Goal: Register for event/course: Register for event/course

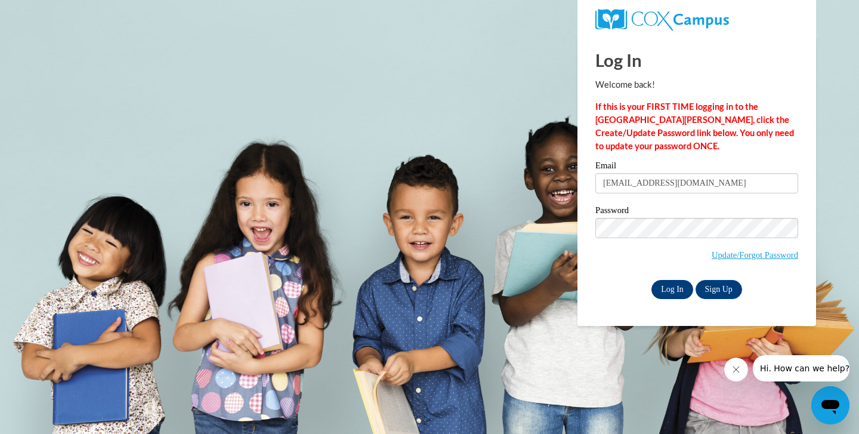
click at [679, 282] on input "Log In" at bounding box center [673, 289] width 42 height 19
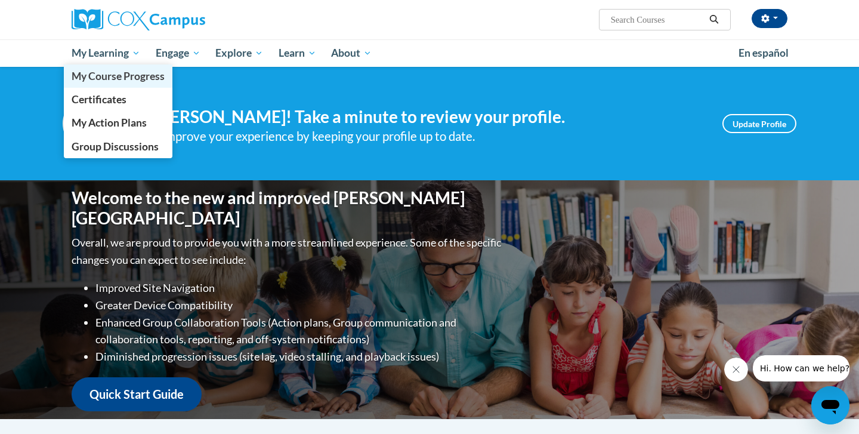
click at [106, 80] on span "My Course Progress" at bounding box center [118, 76] width 93 height 13
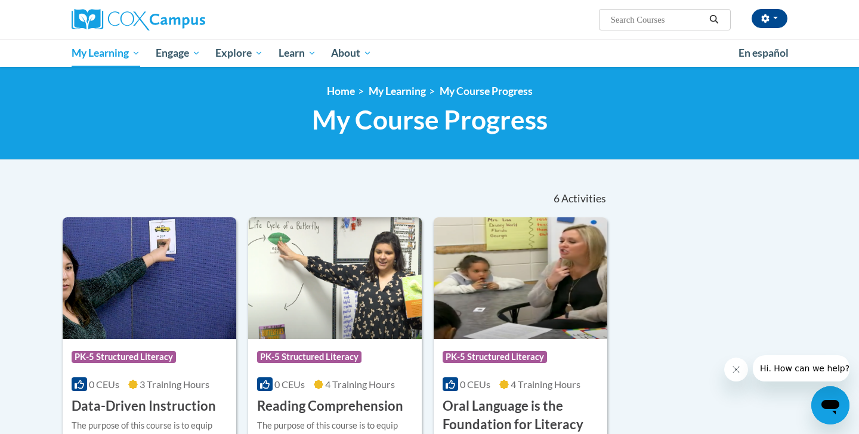
click at [665, 22] on input "Search..." at bounding box center [657, 20] width 95 height 14
type input "fluency"
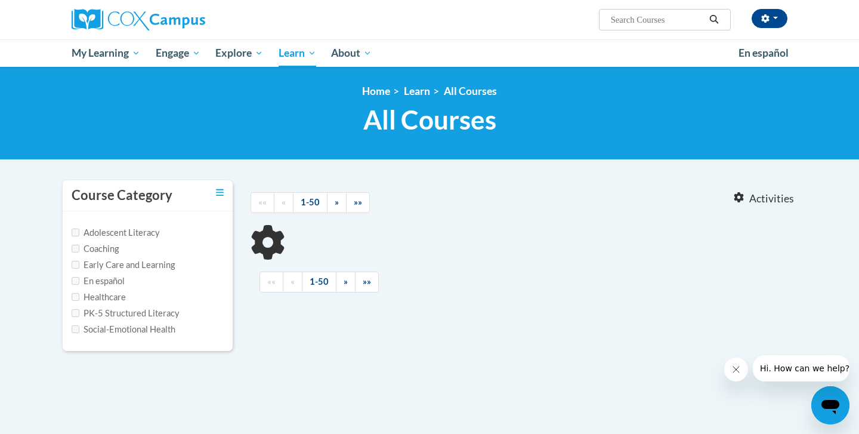
type input "fluency"
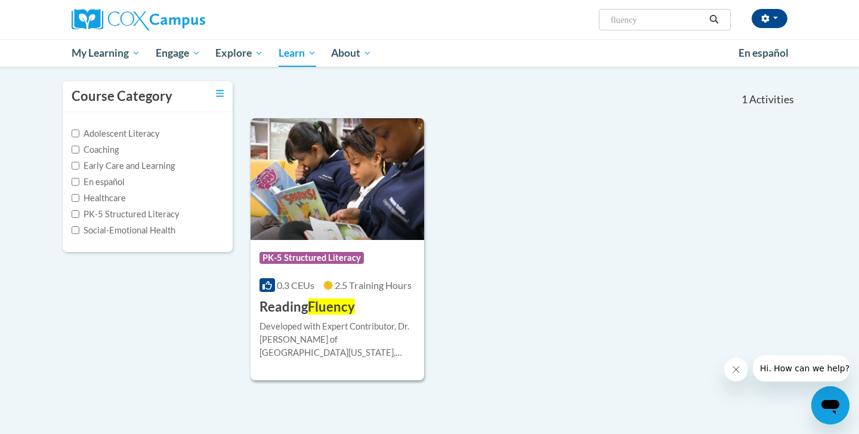
scroll to position [16, 0]
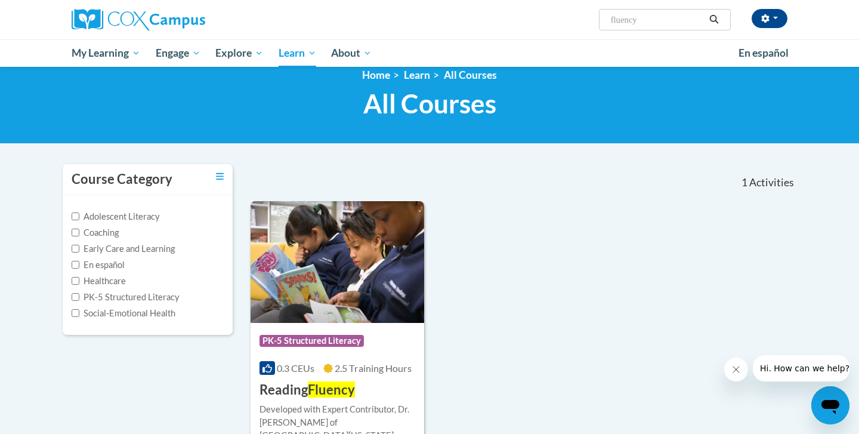
click at [115, 292] on label "PK-5 Structured Literacy" at bounding box center [126, 297] width 108 height 13
click at [79, 293] on input "PK-5 Structured Literacy" at bounding box center [76, 297] width 8 height 8
checkbox input "true"
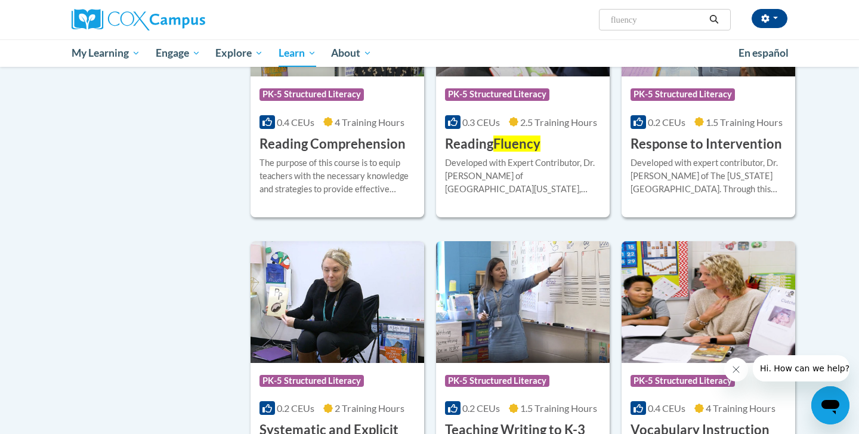
scroll to position [740, 0]
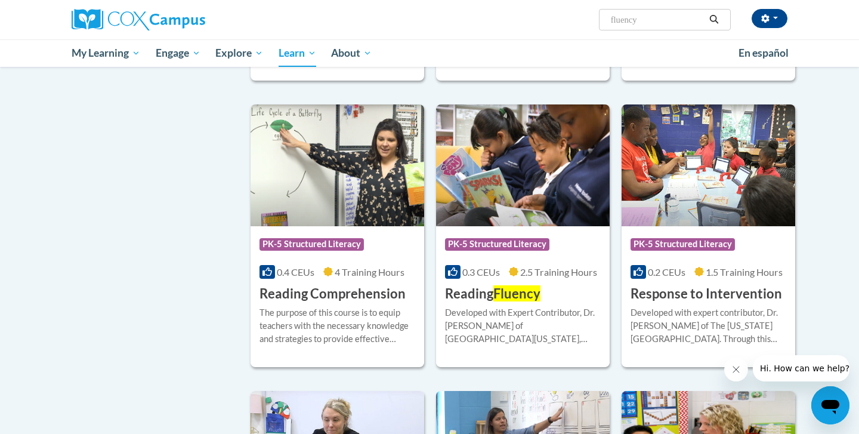
click at [522, 267] on span "2.5 Training Hours" at bounding box center [558, 271] width 77 height 11
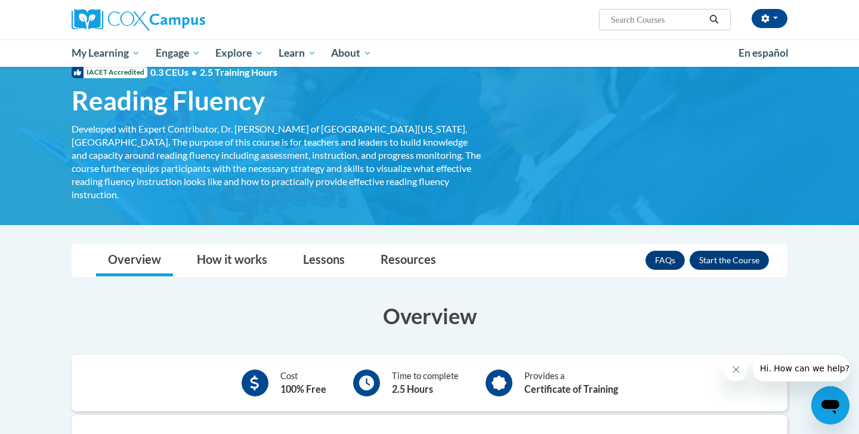
scroll to position [39, 0]
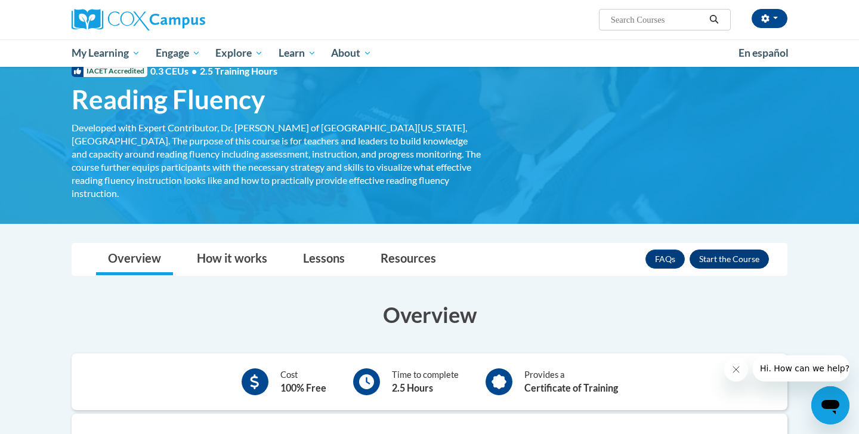
click at [735, 249] on button "Enroll" at bounding box center [729, 258] width 79 height 19
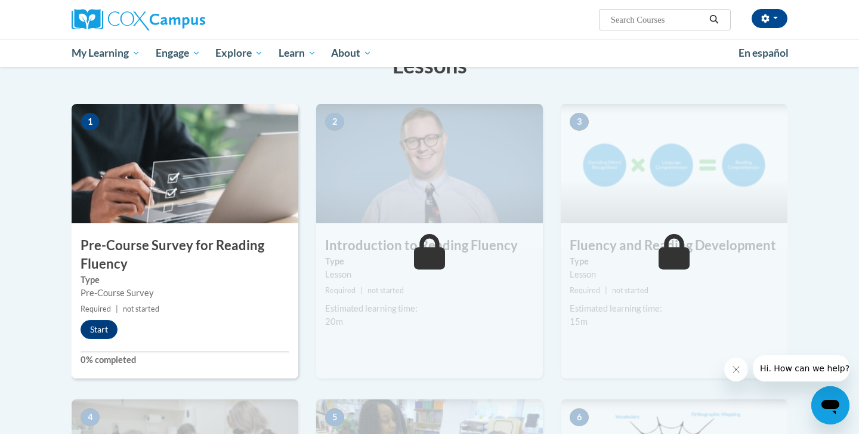
scroll to position [264, 0]
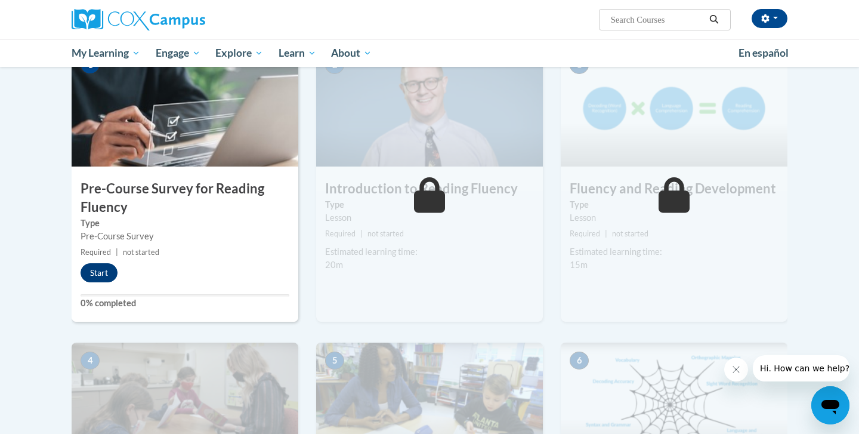
click at [95, 273] on button "Start" at bounding box center [99, 272] width 37 height 19
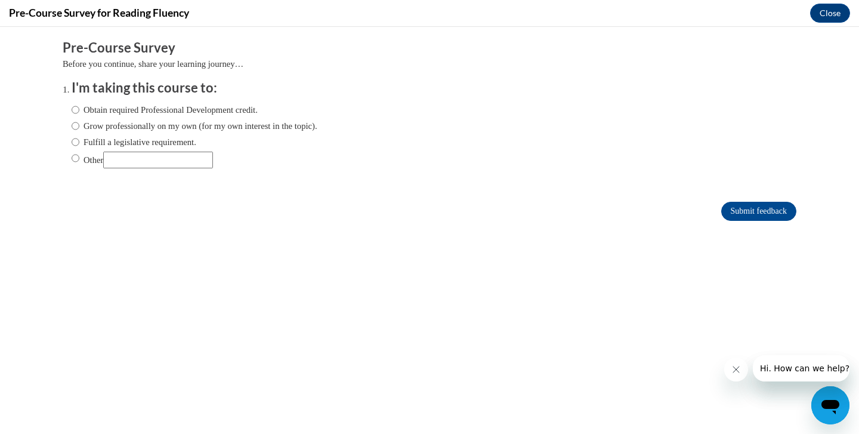
scroll to position [0, 0]
click at [126, 149] on div "Obtain required Professional Development credit. Grow professionally on my own …" at bounding box center [195, 135] width 246 height 77
click at [89, 139] on label "Fulfill a legislative requirement." at bounding box center [134, 141] width 125 height 13
click at [79, 139] on input "Fulfill a legislative requirement." at bounding box center [76, 141] width 8 height 13
radio input "true"
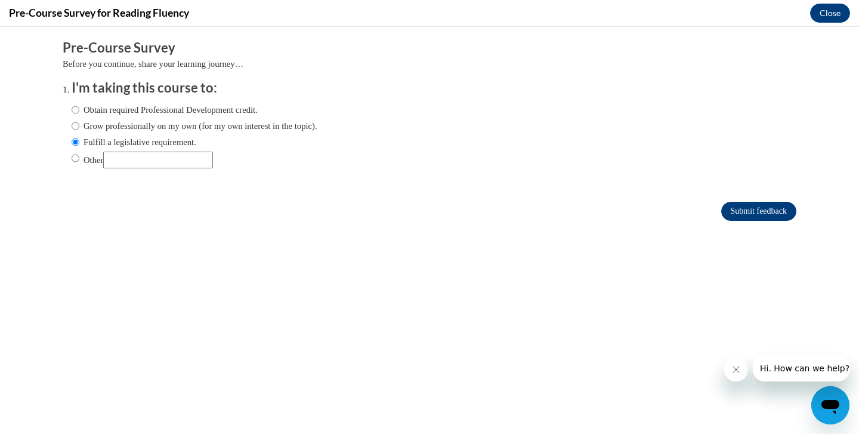
click at [757, 215] on input "Submit feedback" at bounding box center [759, 211] width 75 height 19
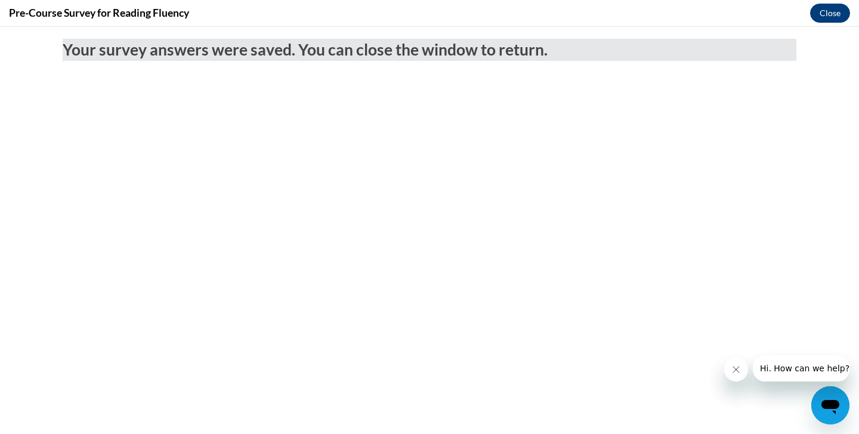
click at [825, 13] on button "Close" at bounding box center [830, 13] width 40 height 19
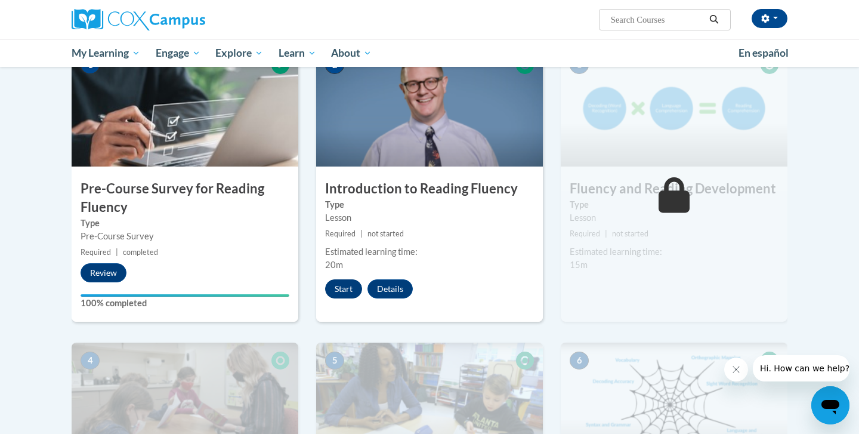
click at [348, 282] on button "Start" at bounding box center [343, 288] width 37 height 19
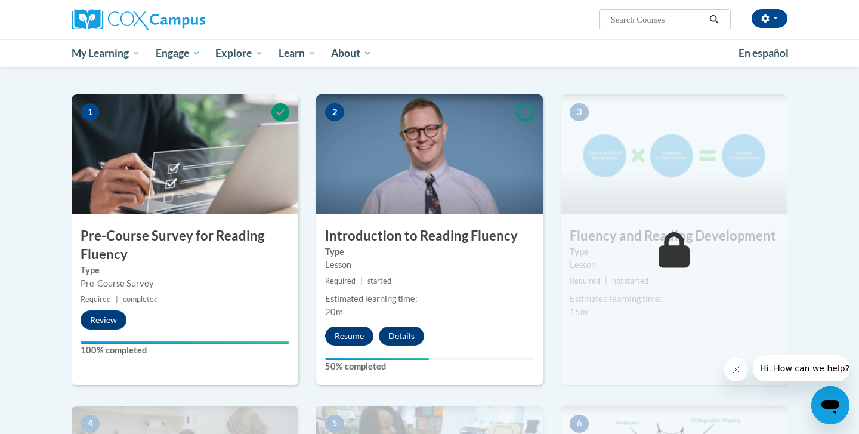
click at [343, 335] on button "Resume" at bounding box center [349, 335] width 48 height 19
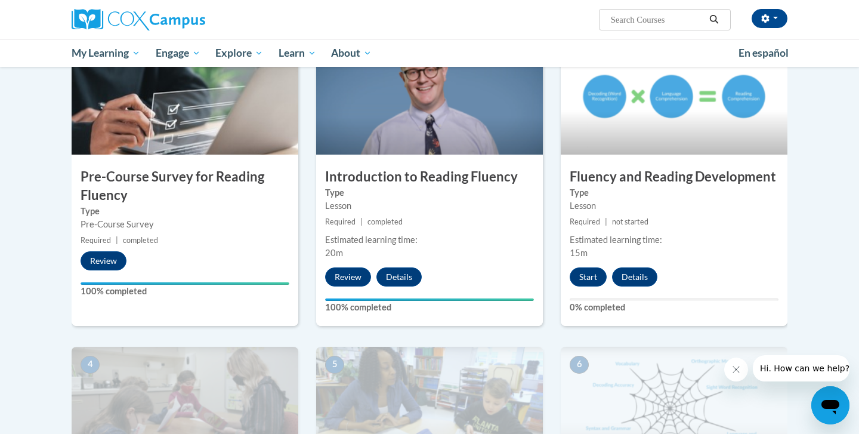
scroll to position [252, 0]
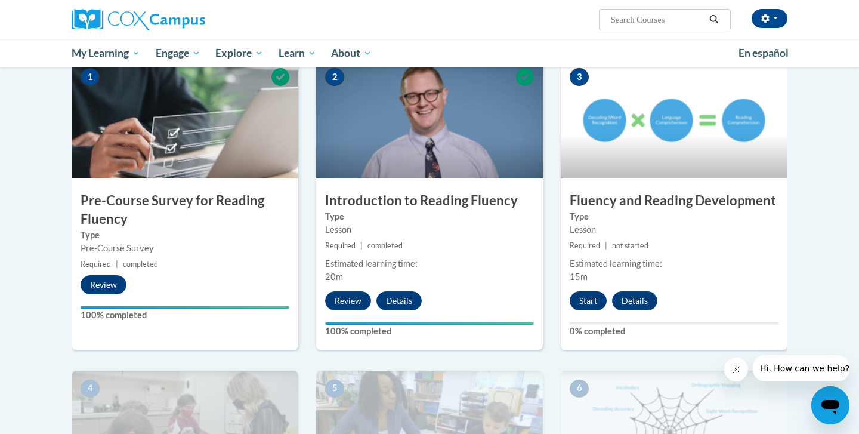
click at [593, 296] on button "Start" at bounding box center [588, 300] width 37 height 19
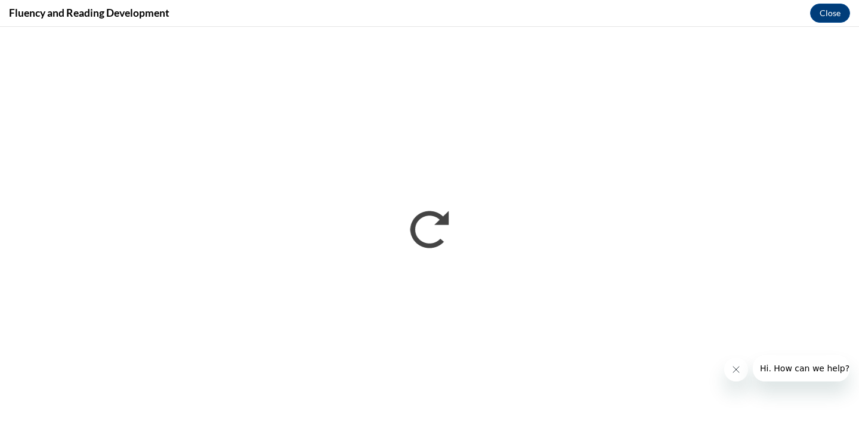
scroll to position [0, 0]
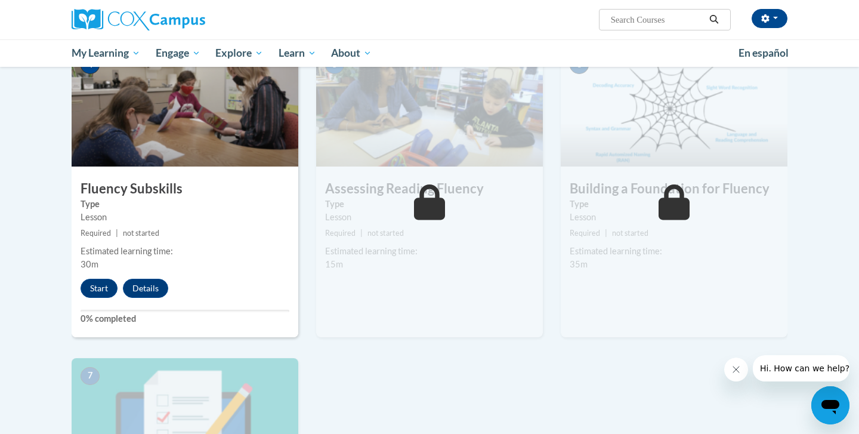
scroll to position [616, 0]
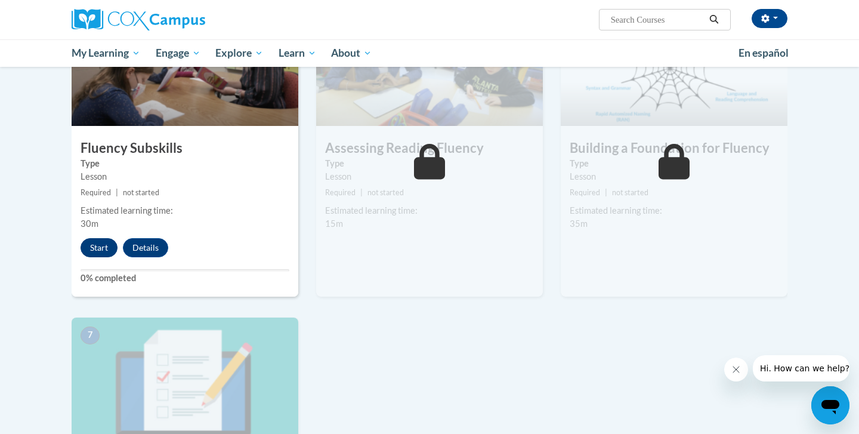
click at [108, 246] on button "Start" at bounding box center [99, 247] width 37 height 19
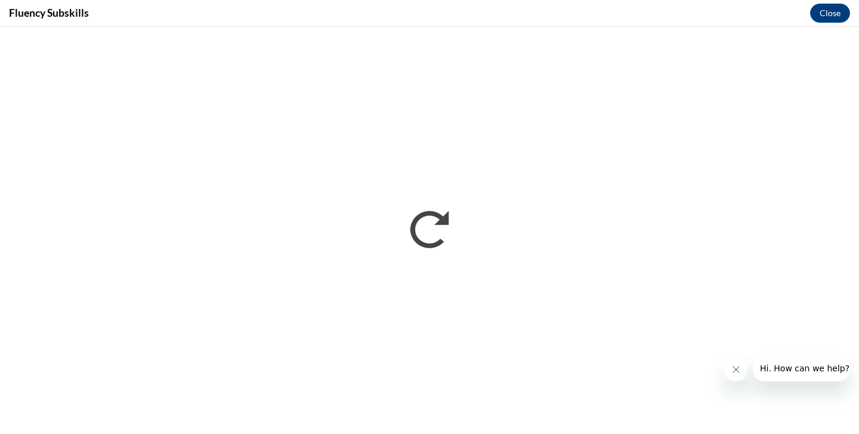
scroll to position [0, 0]
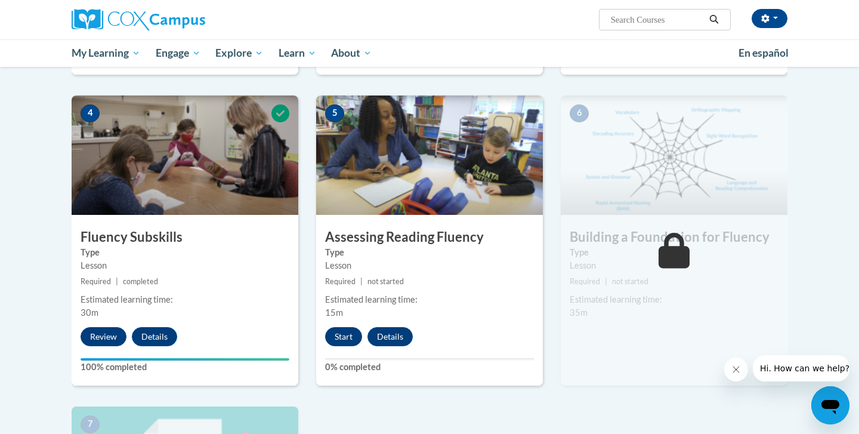
scroll to position [568, 0]
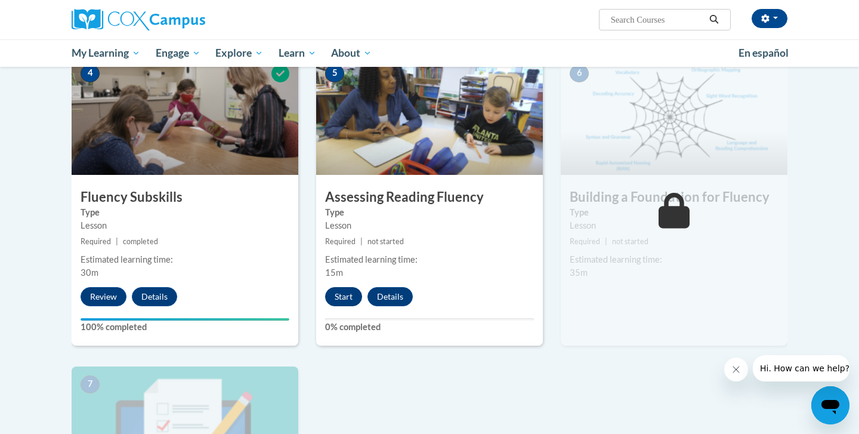
click at [347, 292] on button "Start" at bounding box center [343, 296] width 37 height 19
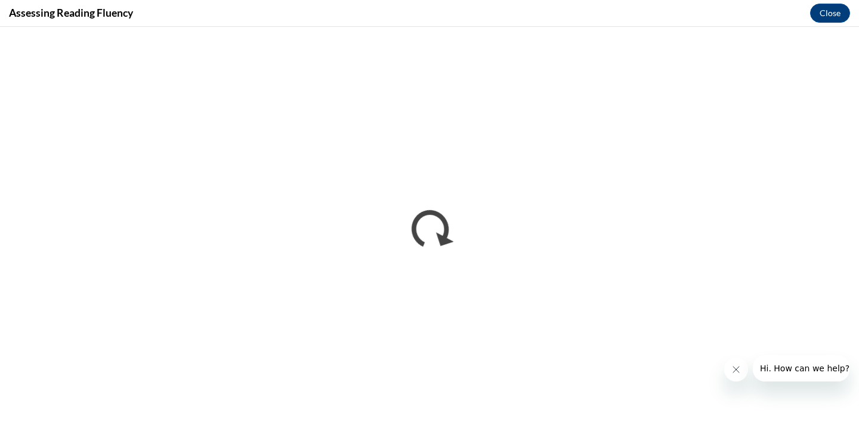
scroll to position [0, 0]
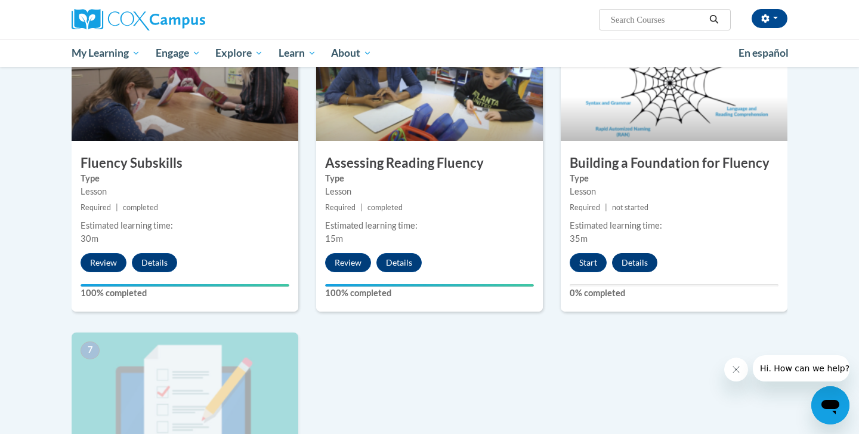
scroll to position [603, 0]
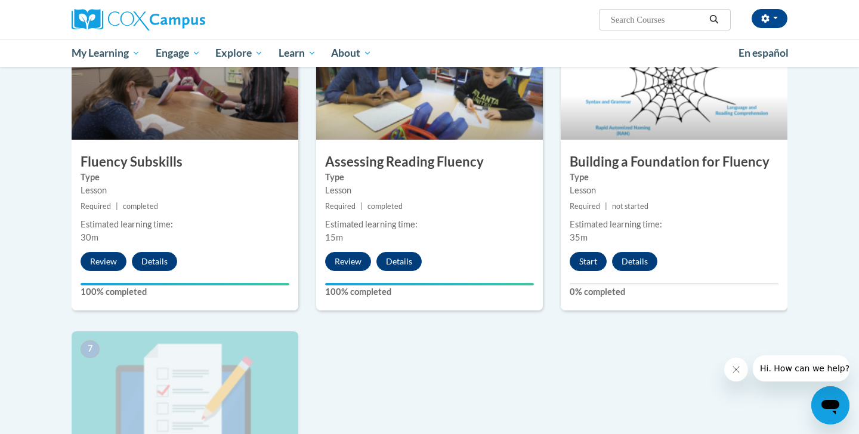
click at [594, 260] on button "Start" at bounding box center [588, 261] width 37 height 19
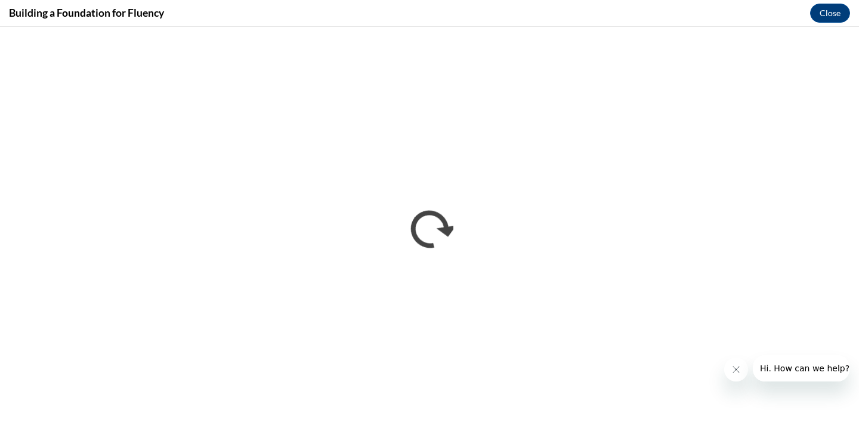
scroll to position [0, 0]
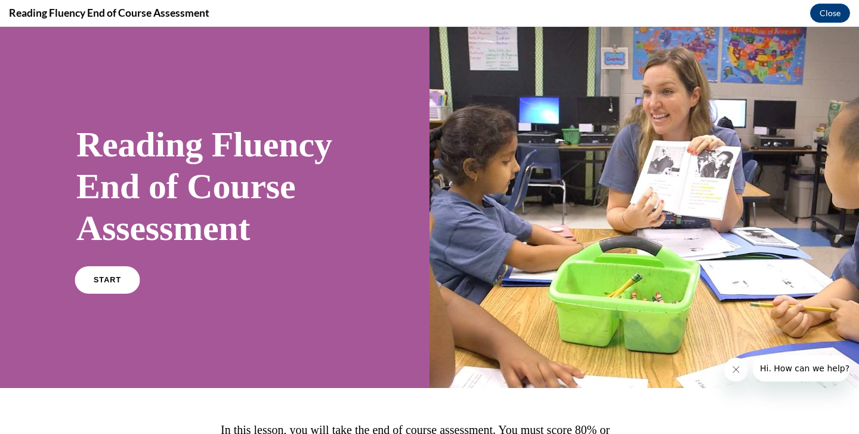
click at [126, 282] on link "START" at bounding box center [107, 279] width 65 height 27
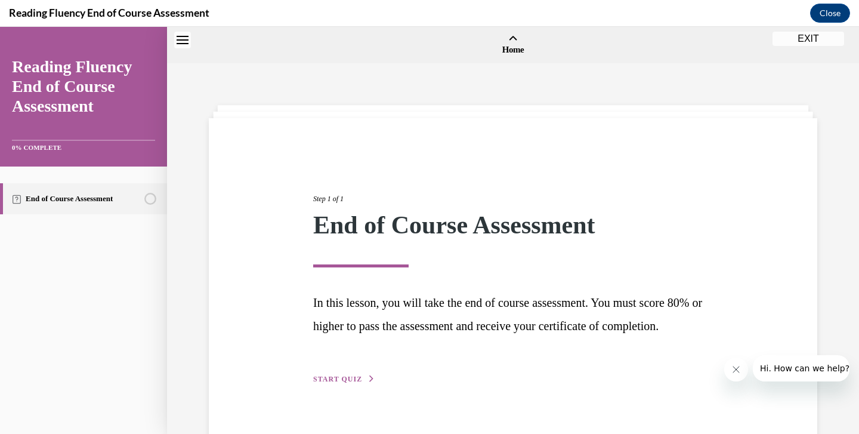
scroll to position [37, 0]
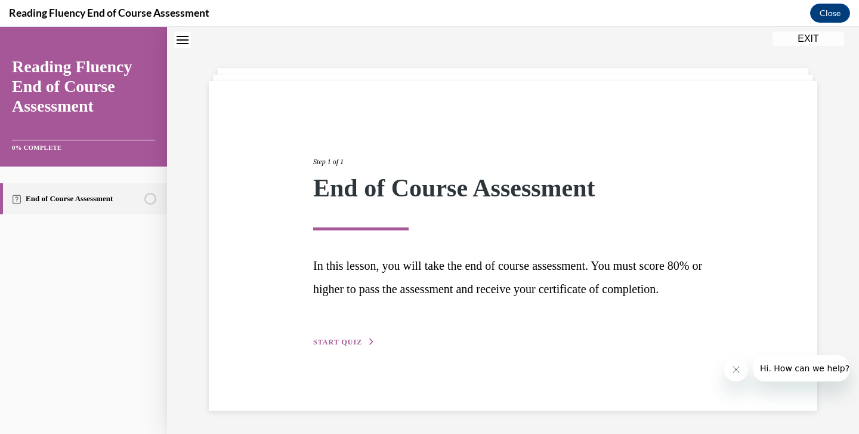
click at [346, 349] on div "Step 1 of 1 End of Course Assessment In this lesson, you will take the end of c…" at bounding box center [513, 239] width 418 height 220
click at [346, 346] on span "START QUIZ" at bounding box center [337, 342] width 49 height 8
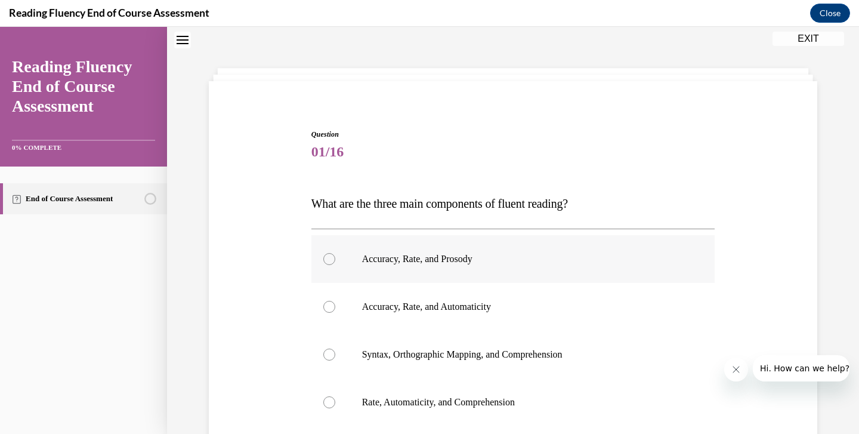
click at [373, 256] on p "Accuracy, Rate, and Prosody" at bounding box center [523, 259] width 323 height 12
click at [335, 256] on input "Accuracy, Rate, and Prosody" at bounding box center [329, 259] width 12 height 12
radio input "true"
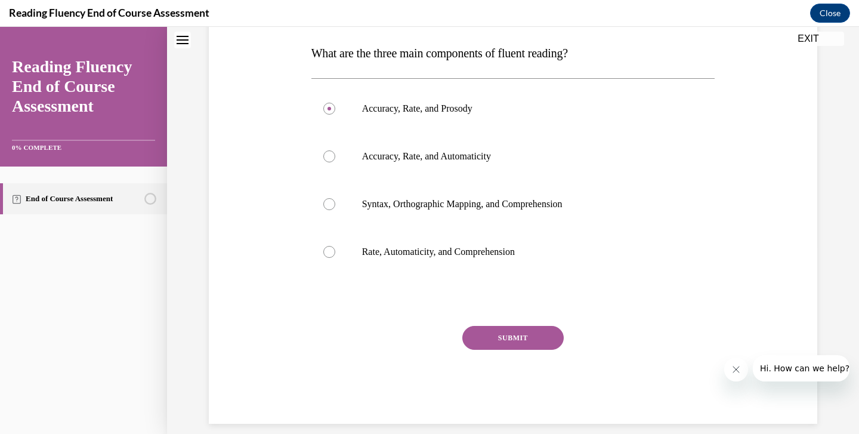
scroll to position [187, 0]
click at [499, 333] on button "SUBMIT" at bounding box center [513, 338] width 101 height 24
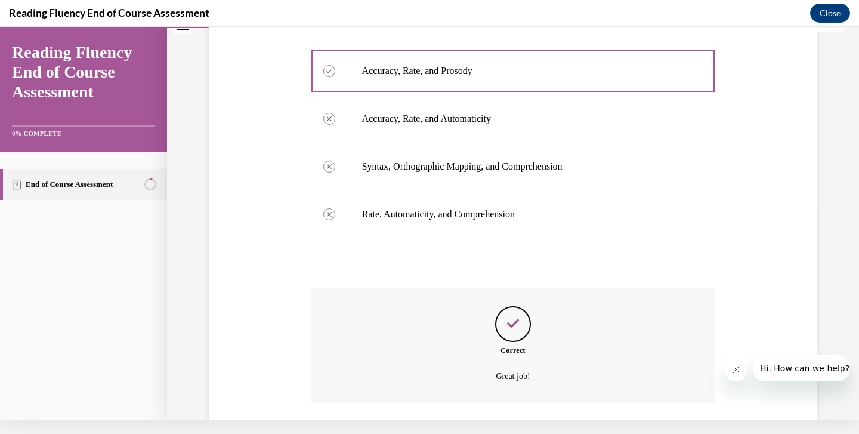
scroll to position [283, 0]
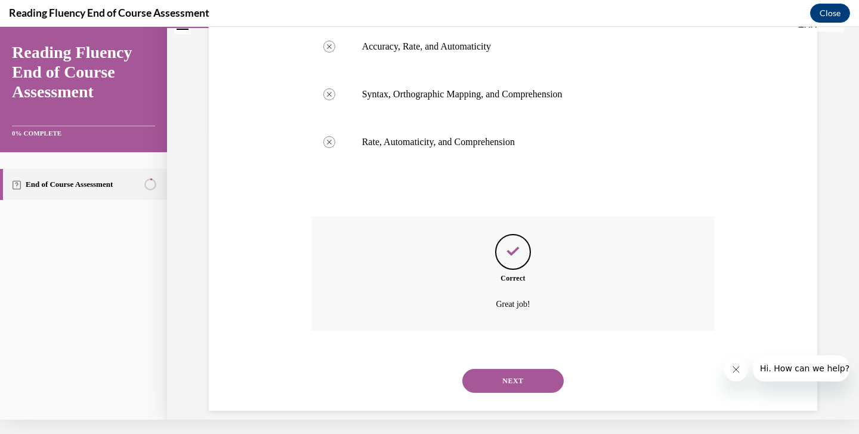
click at [506, 369] on button "NEXT" at bounding box center [513, 381] width 101 height 24
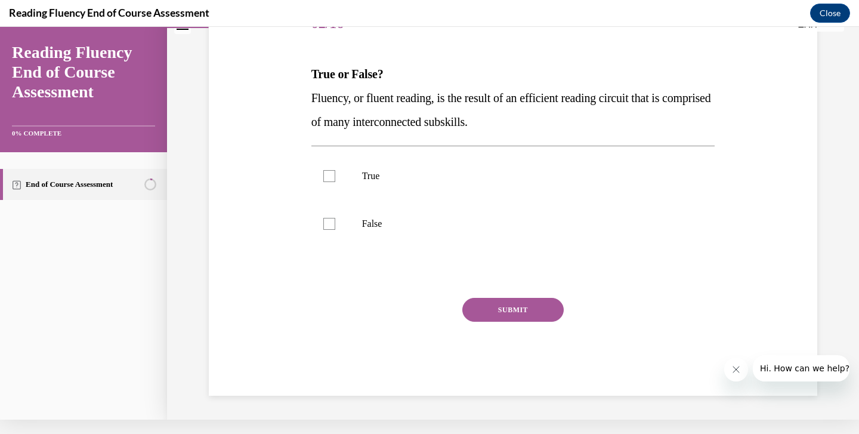
scroll to position [36, 0]
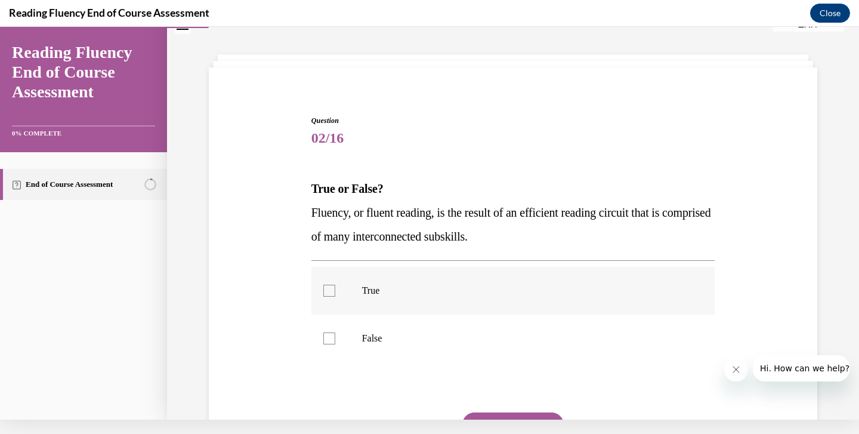
click at [341, 292] on label "True" at bounding box center [514, 291] width 404 height 48
click at [335, 292] on input "True" at bounding box center [329, 291] width 12 height 12
checkbox input "true"
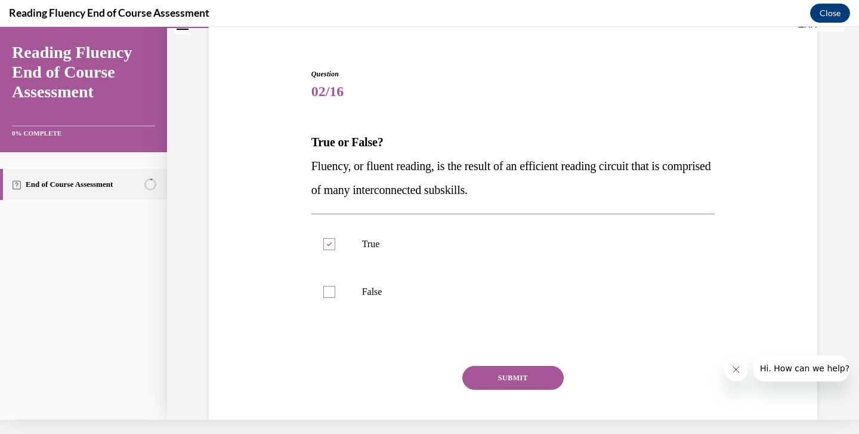
click at [498, 373] on button "SUBMIT" at bounding box center [513, 378] width 101 height 24
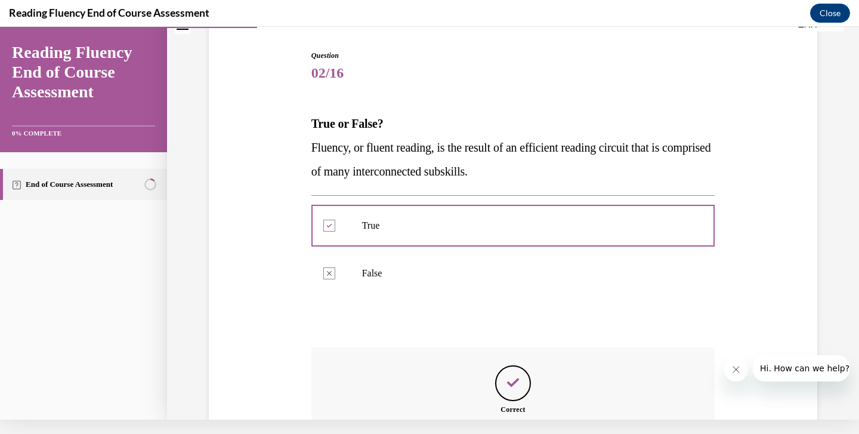
scroll to position [233, 0]
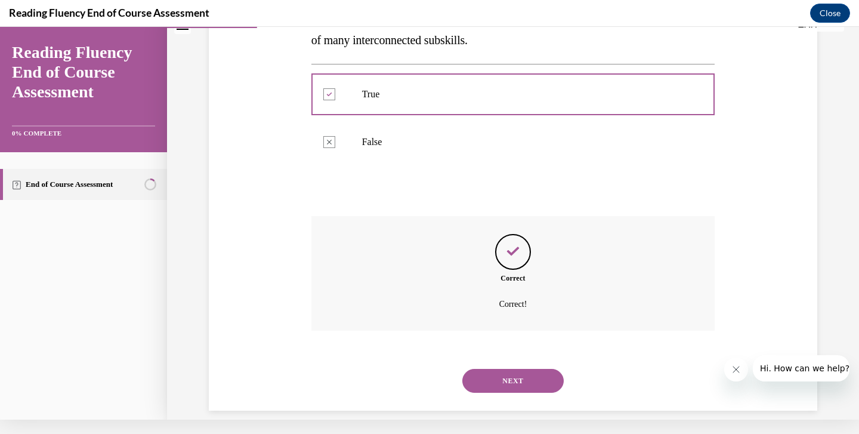
click at [499, 375] on button "NEXT" at bounding box center [513, 381] width 101 height 24
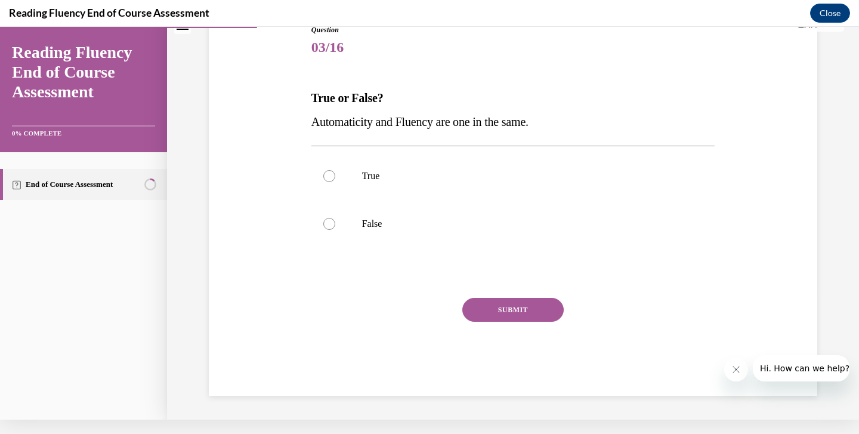
scroll to position [113, 0]
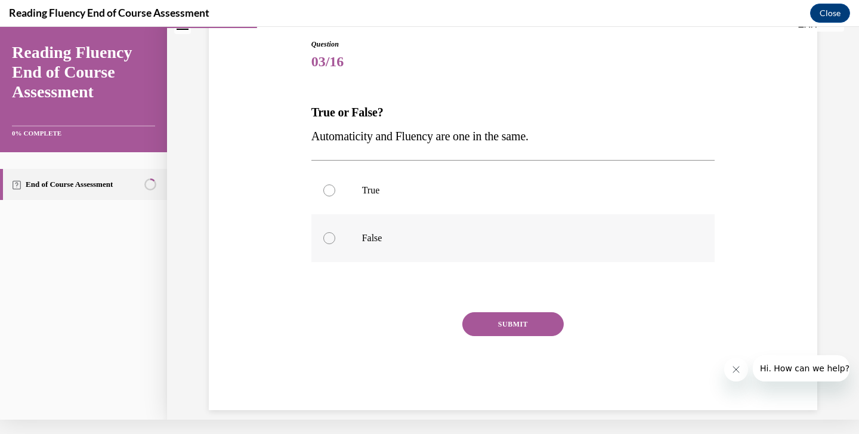
click at [340, 241] on label "False" at bounding box center [514, 238] width 404 height 48
click at [335, 241] on input "False" at bounding box center [329, 238] width 12 height 12
radio input "true"
click at [502, 321] on button "SUBMIT" at bounding box center [513, 324] width 101 height 24
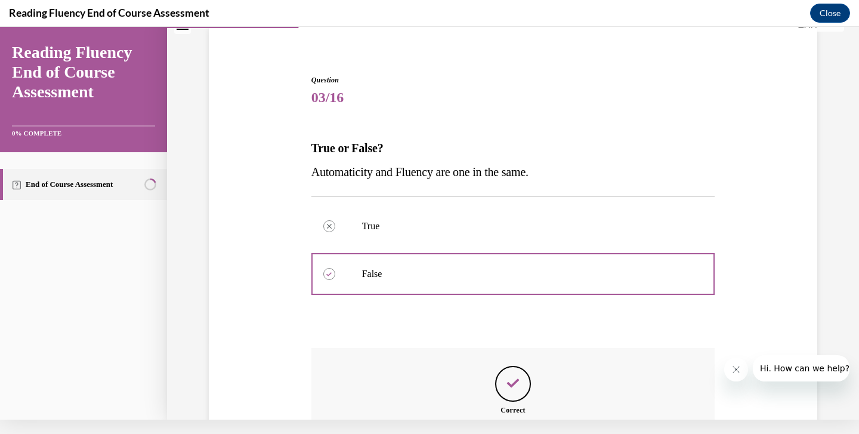
scroll to position [209, 0]
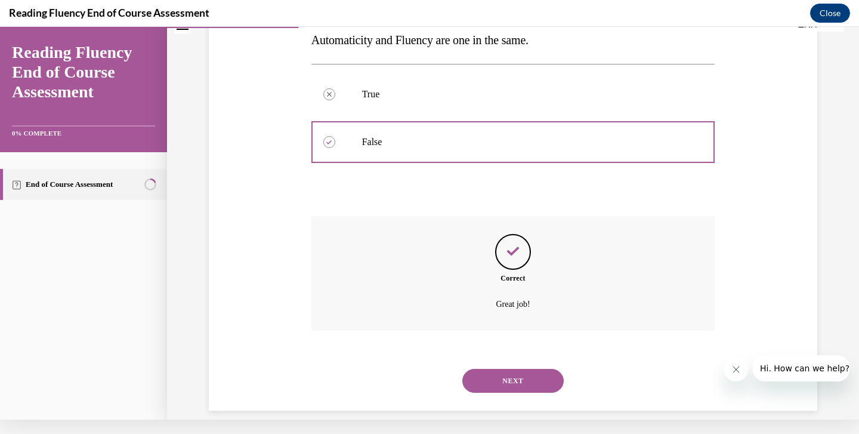
click at [533, 369] on button "NEXT" at bounding box center [513, 381] width 101 height 24
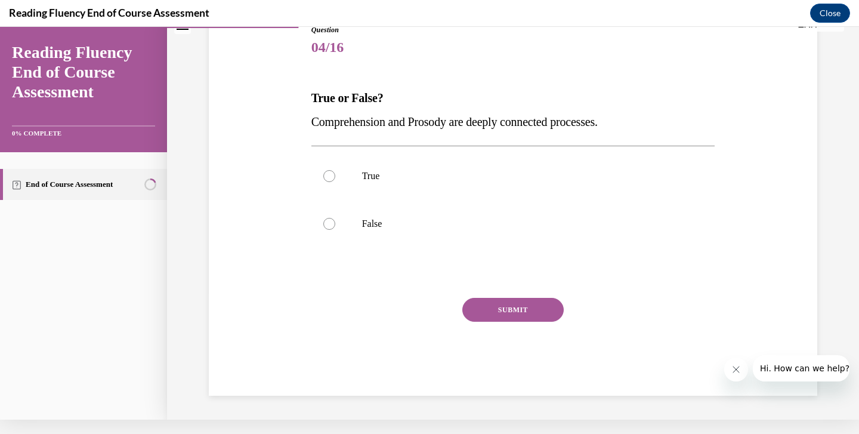
scroll to position [113, 0]
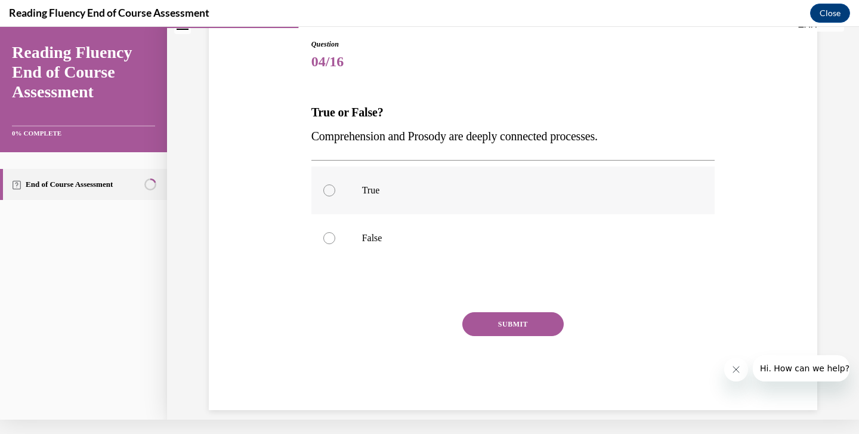
click at [372, 195] on p "True" at bounding box center [523, 190] width 323 height 12
click at [335, 195] on input "True" at bounding box center [329, 190] width 12 height 12
radio input "true"
click at [519, 322] on button "SUBMIT" at bounding box center [513, 324] width 101 height 24
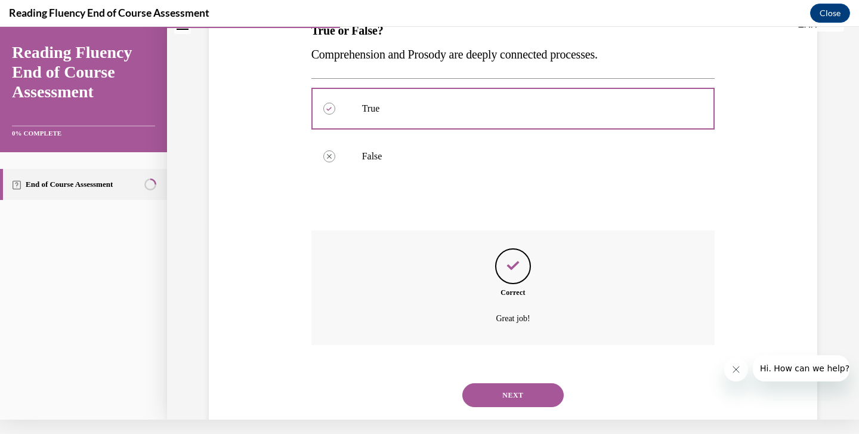
scroll to position [209, 0]
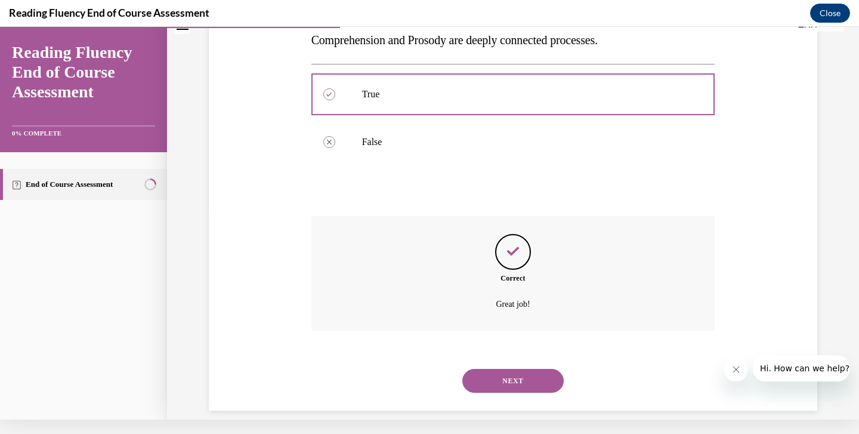
click at [491, 369] on button "NEXT" at bounding box center [513, 381] width 101 height 24
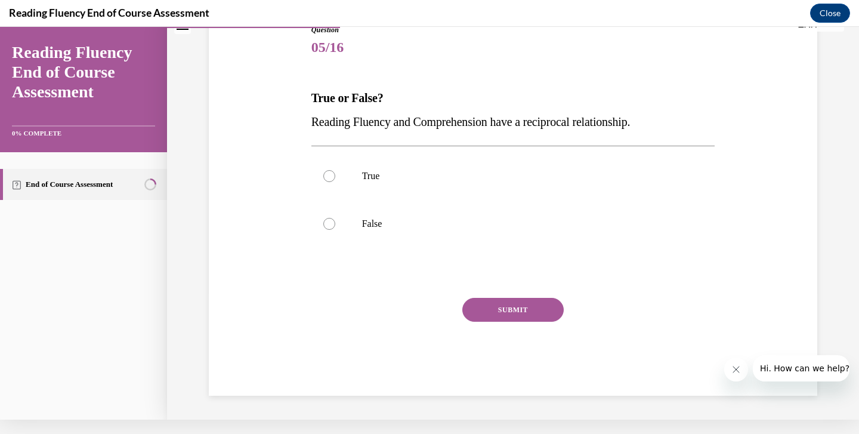
scroll to position [36, 0]
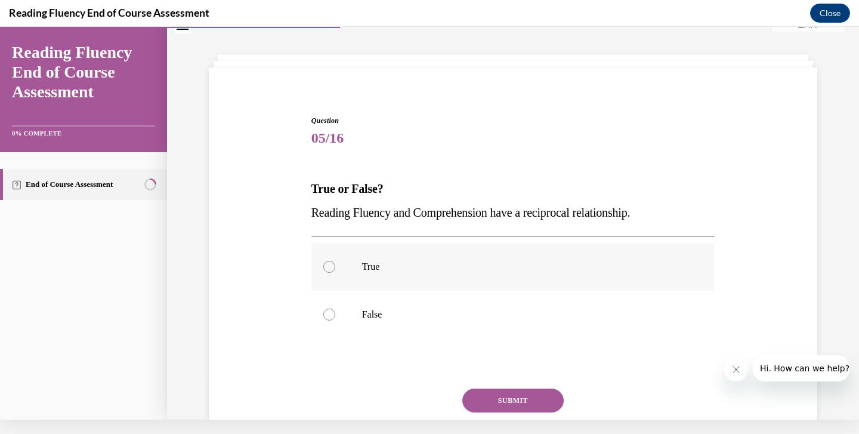
click at [335, 274] on label "True" at bounding box center [514, 267] width 404 height 48
click at [335, 273] on input "True" at bounding box center [329, 267] width 12 height 12
radio input "true"
click at [520, 406] on button "SUBMIT" at bounding box center [513, 401] width 101 height 24
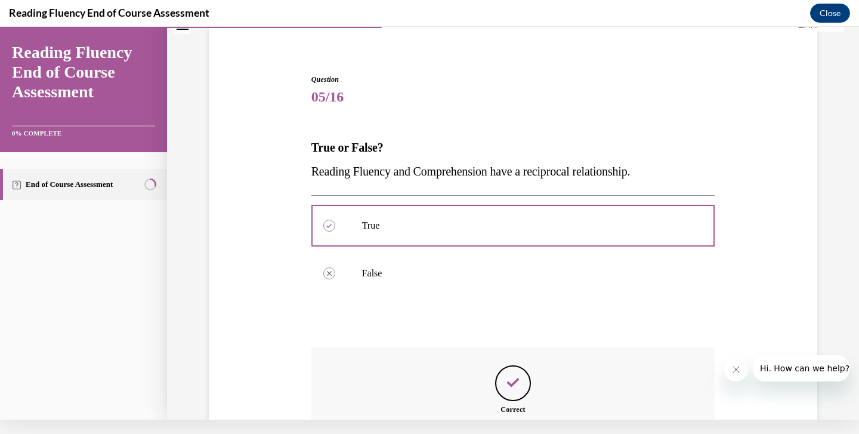
scroll to position [209, 0]
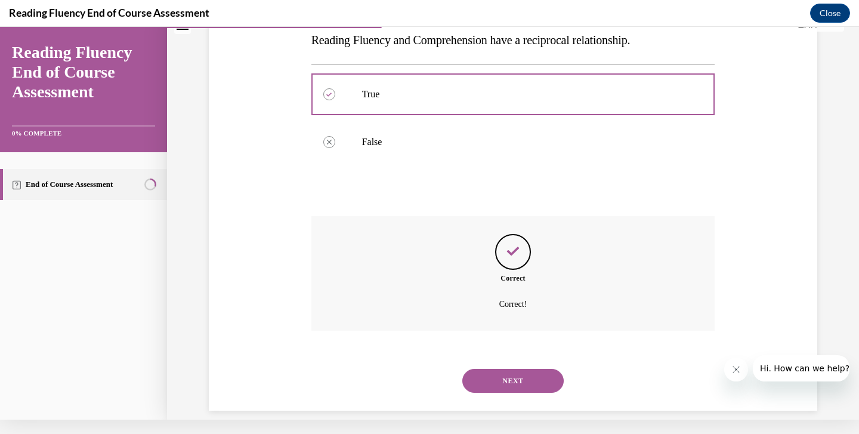
click at [518, 369] on button "NEXT" at bounding box center [513, 381] width 101 height 24
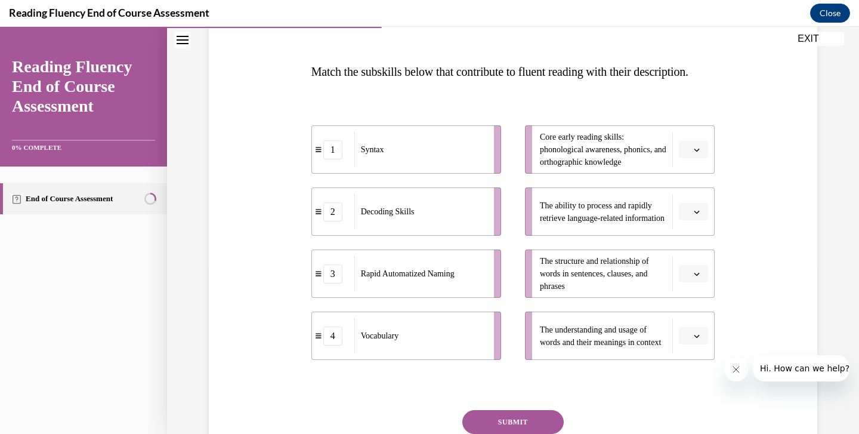
scroll to position [189, 0]
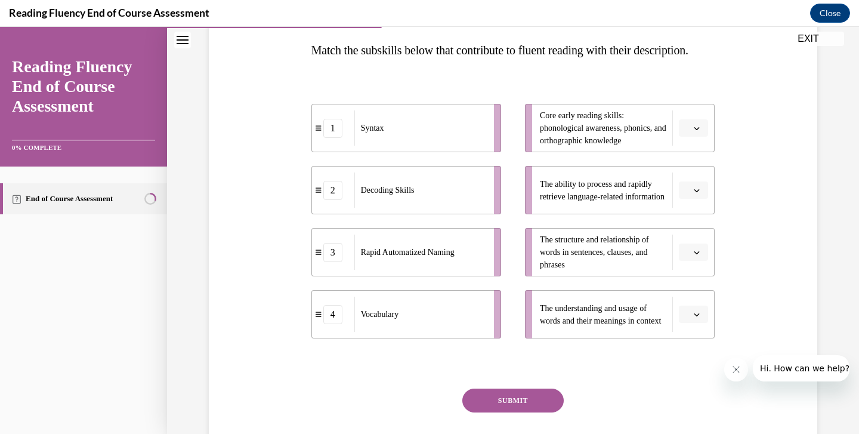
click at [693, 195] on span "button" at bounding box center [697, 190] width 8 height 8
click at [689, 309] on span "3" at bounding box center [689, 312] width 4 height 10
click at [695, 257] on span "button" at bounding box center [697, 252] width 8 height 8
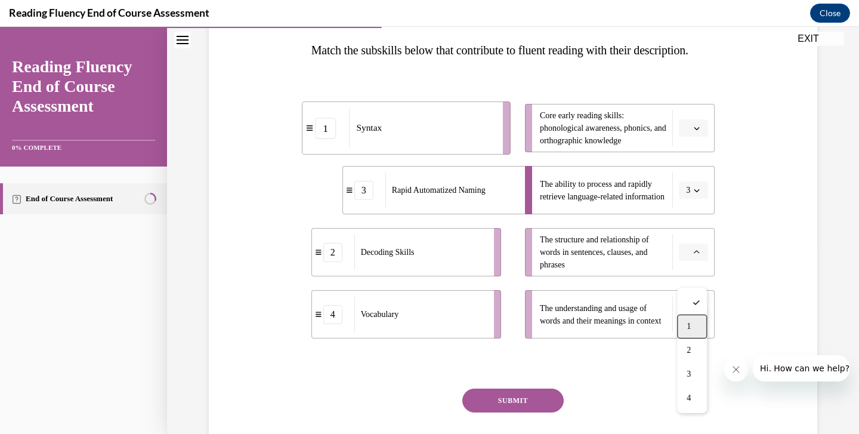
click at [688, 327] on span "1" at bounding box center [689, 327] width 4 height 10
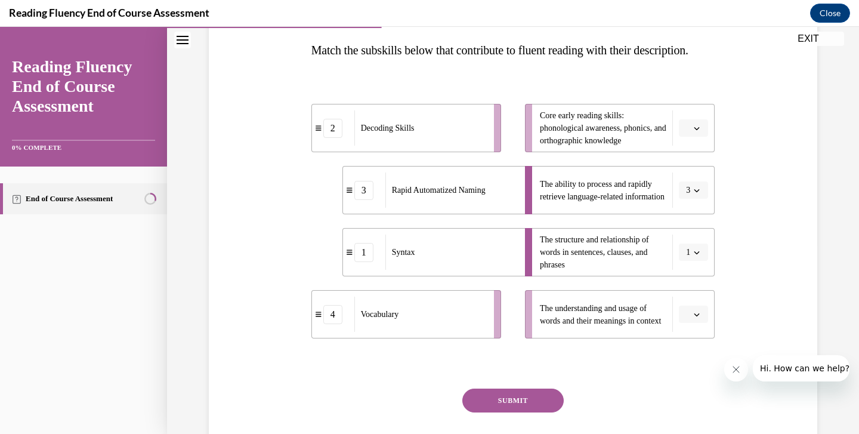
click at [697, 131] on icon "button" at bounding box center [697, 128] width 6 height 6
click at [698, 232] on div "2" at bounding box center [692, 226] width 30 height 24
click at [695, 317] on icon "button" at bounding box center [697, 315] width 6 height 6
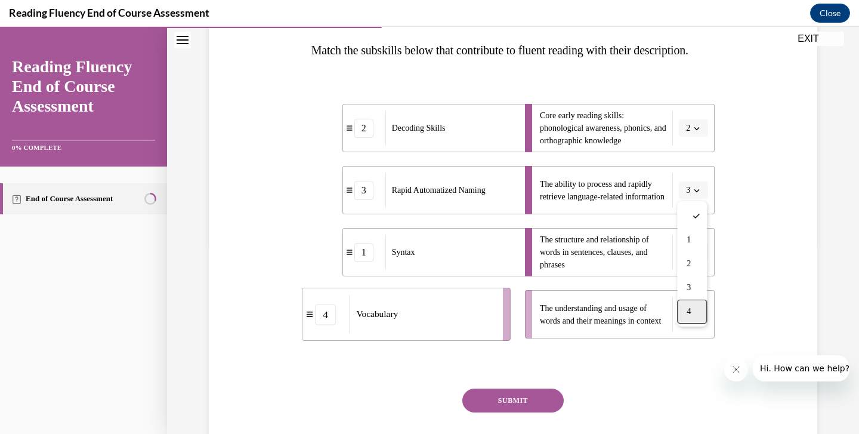
click at [691, 320] on div "4" at bounding box center [692, 312] width 30 height 24
click at [525, 412] on button "SUBMIT" at bounding box center [513, 401] width 101 height 24
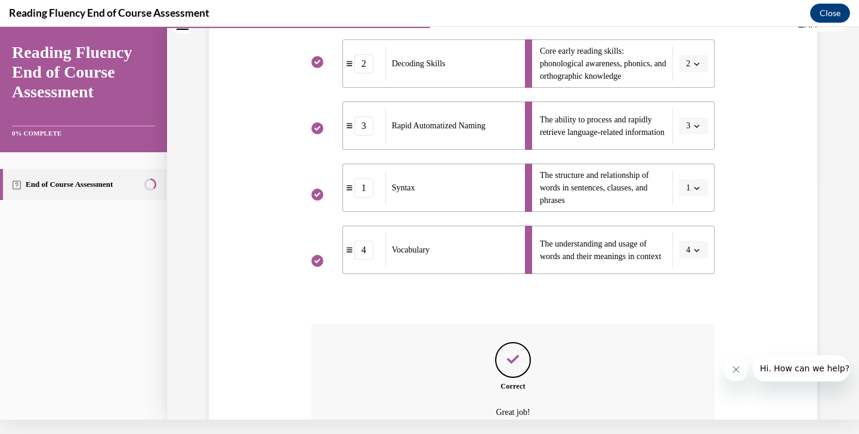
scroll to position [371, 0]
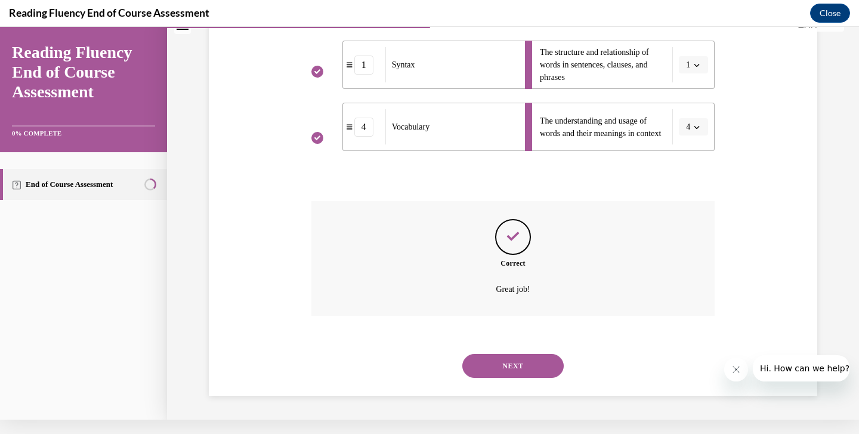
click at [526, 364] on button "NEXT" at bounding box center [513, 366] width 101 height 24
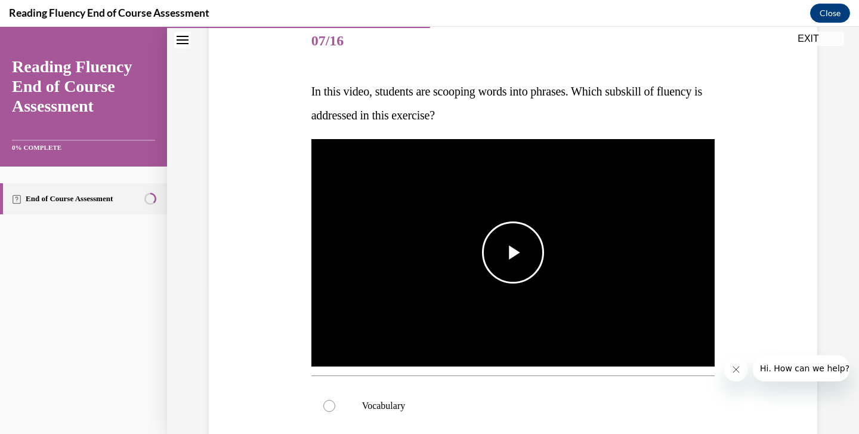
scroll to position [223, 0]
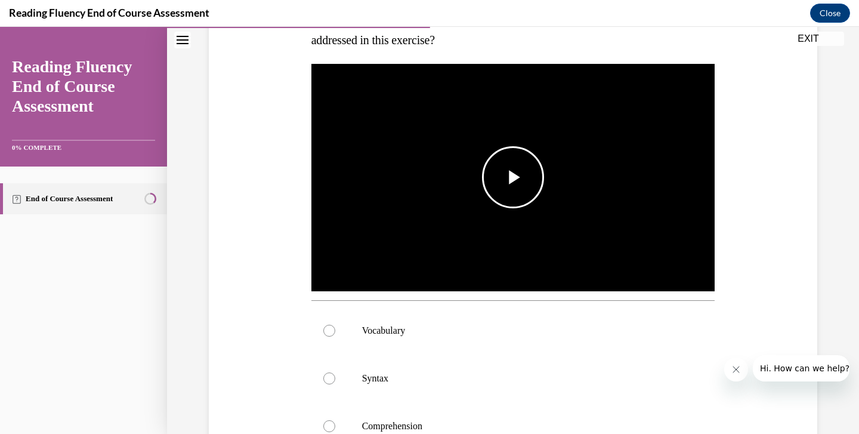
click at [513, 177] on span "Video player" at bounding box center [513, 177] width 0 height 0
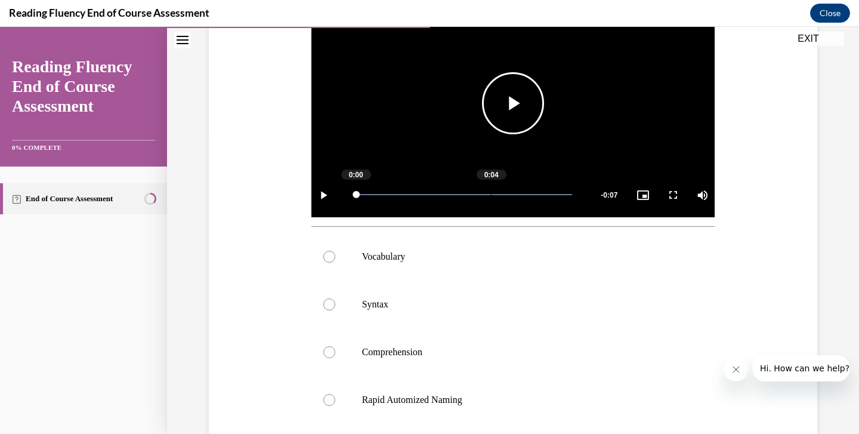
scroll to position [309, 0]
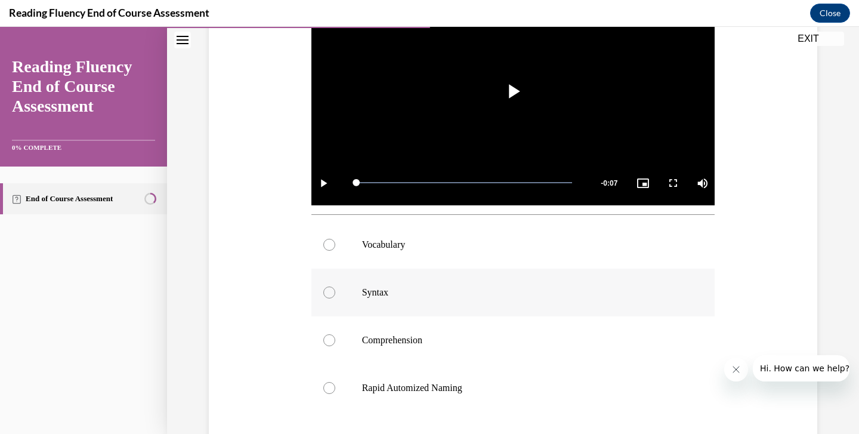
click at [491, 304] on label "Syntax" at bounding box center [514, 293] width 404 height 48
click at [335, 298] on input "Syntax" at bounding box center [329, 292] width 12 height 12
radio input "true"
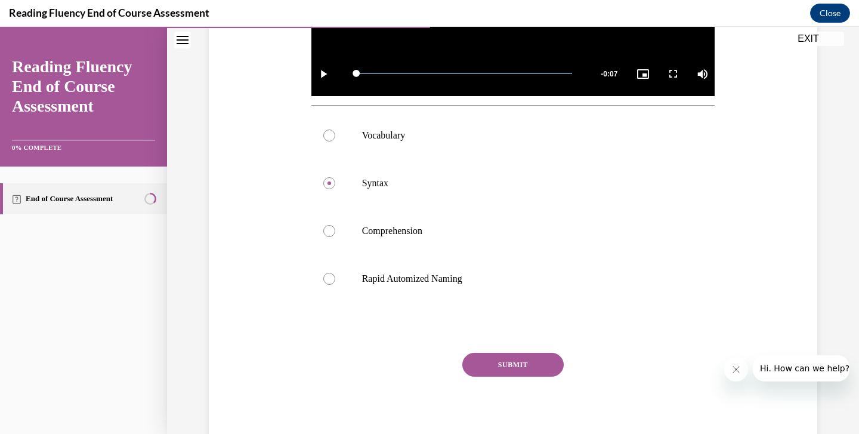
scroll to position [428, 0]
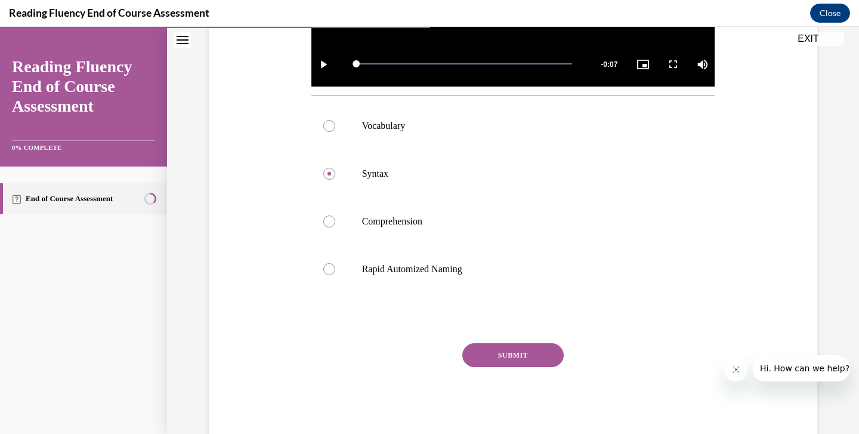
click at [524, 356] on button "SUBMIT" at bounding box center [513, 355] width 101 height 24
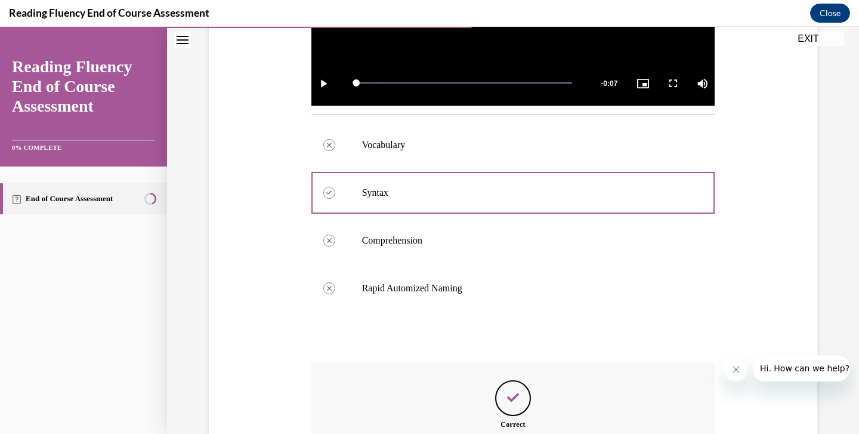
scroll to position [541, 0]
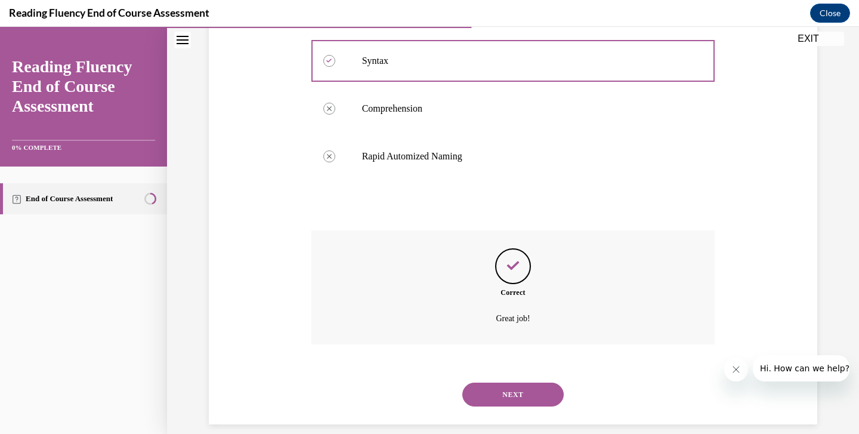
click at [532, 386] on button "NEXT" at bounding box center [513, 395] width 101 height 24
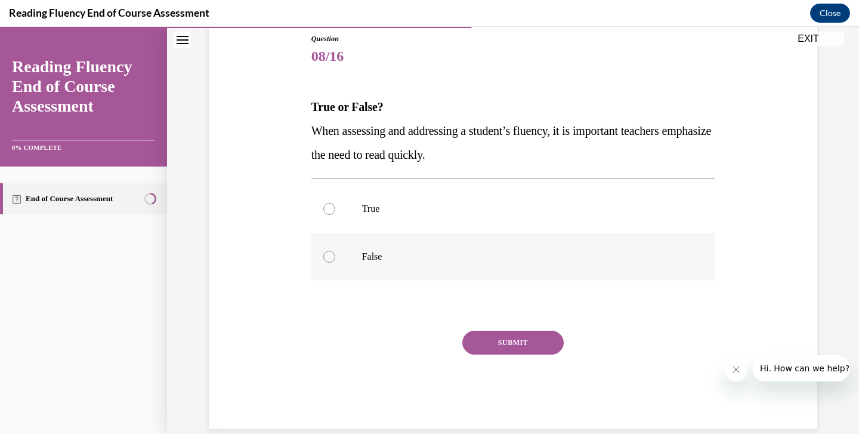
click at [328, 268] on label "False" at bounding box center [514, 257] width 404 height 48
click at [328, 263] on input "False" at bounding box center [329, 257] width 12 height 12
radio input "true"
click at [500, 346] on button "SUBMIT" at bounding box center [513, 343] width 101 height 24
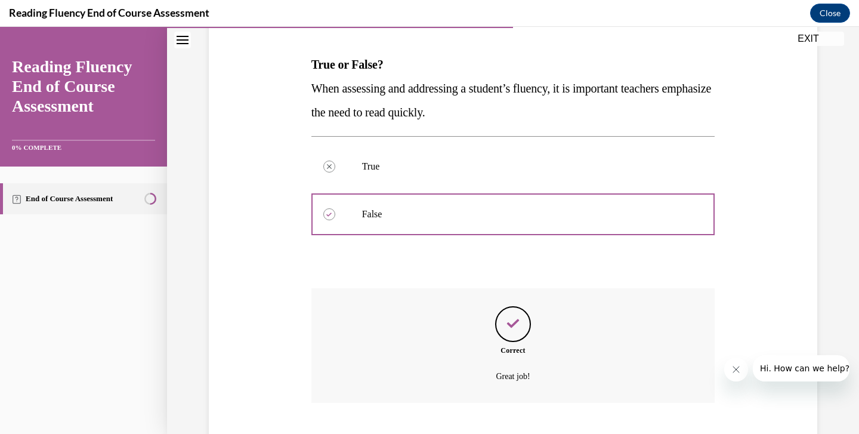
scroll to position [233, 0]
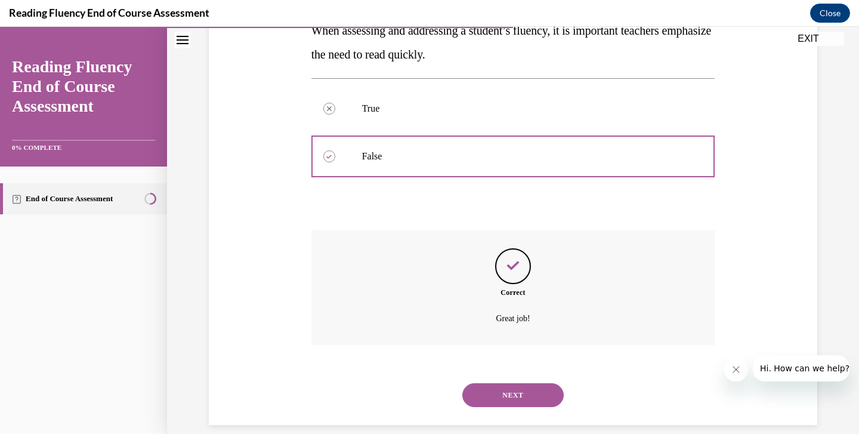
click at [495, 383] on button "NEXT" at bounding box center [513, 395] width 101 height 24
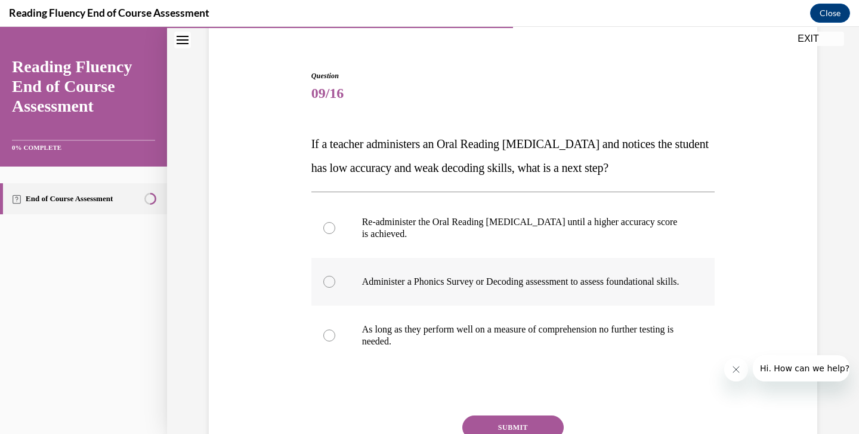
scroll to position [121, 0]
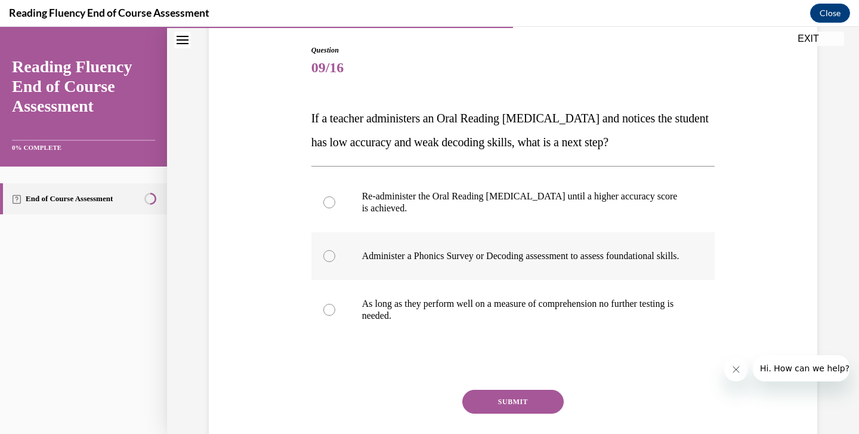
click at [418, 262] on p "Administer a Phonics Survey or Decoding assessment to assess foundational skill…" at bounding box center [523, 256] width 323 height 12
click at [335, 262] on input "Administer a Phonics Survey or Decoding assessment to assess foundational skill…" at bounding box center [329, 256] width 12 height 12
radio input "true"
click at [491, 405] on button "SUBMIT" at bounding box center [513, 402] width 101 height 24
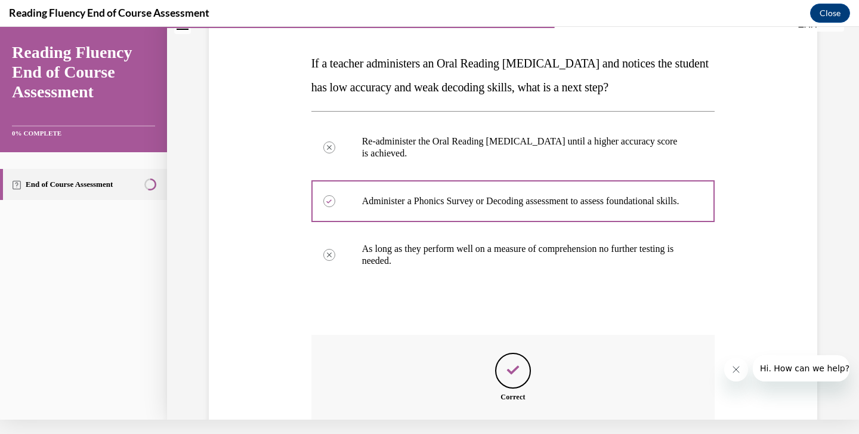
scroll to position [292, 0]
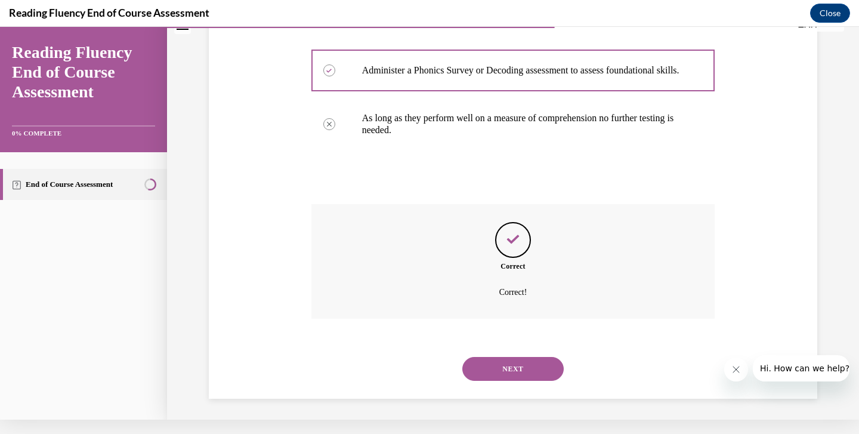
click at [501, 360] on button "NEXT" at bounding box center [513, 369] width 101 height 24
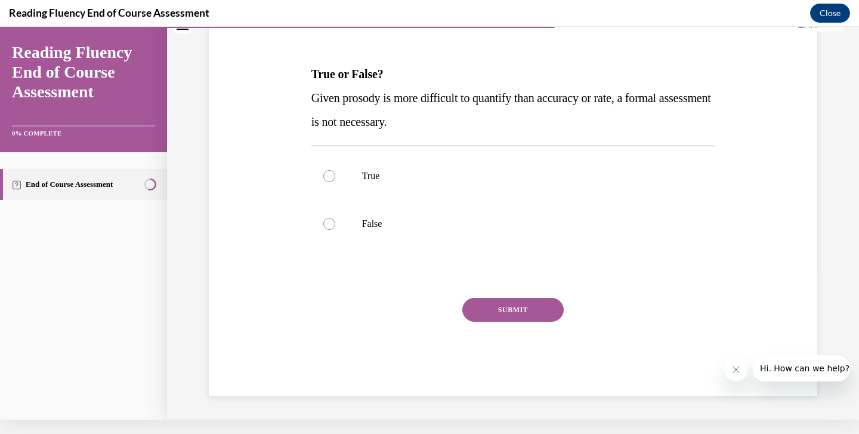
scroll to position [0, 0]
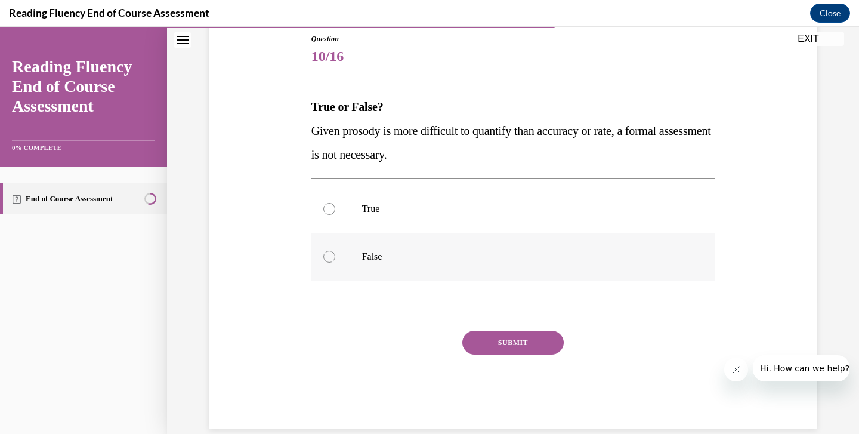
click at [356, 251] on label "False" at bounding box center [514, 257] width 404 height 48
click at [335, 251] on input "False" at bounding box center [329, 257] width 12 height 12
radio input "true"
click at [483, 344] on button "SUBMIT" at bounding box center [513, 343] width 101 height 24
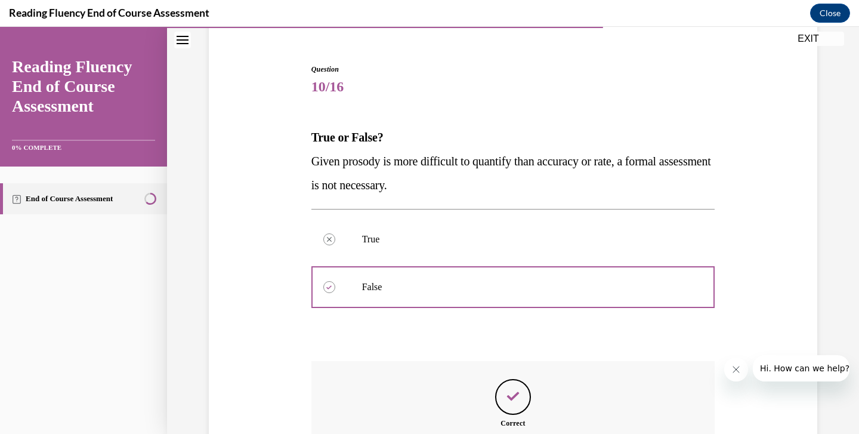
scroll to position [233, 0]
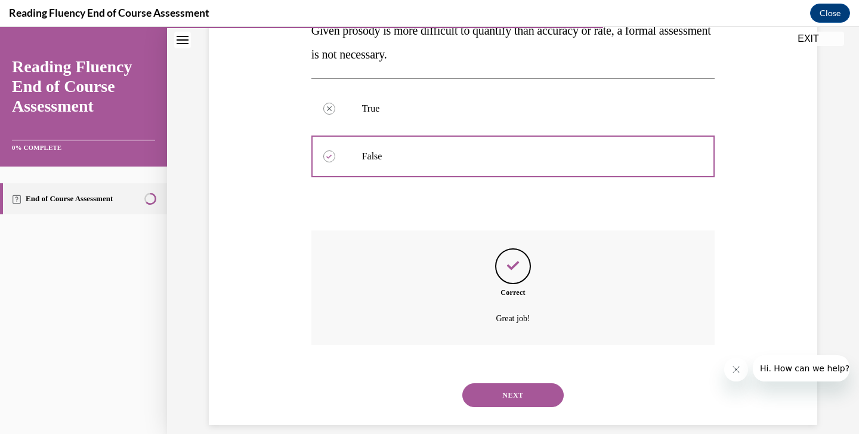
click at [505, 386] on button "NEXT" at bounding box center [513, 395] width 101 height 24
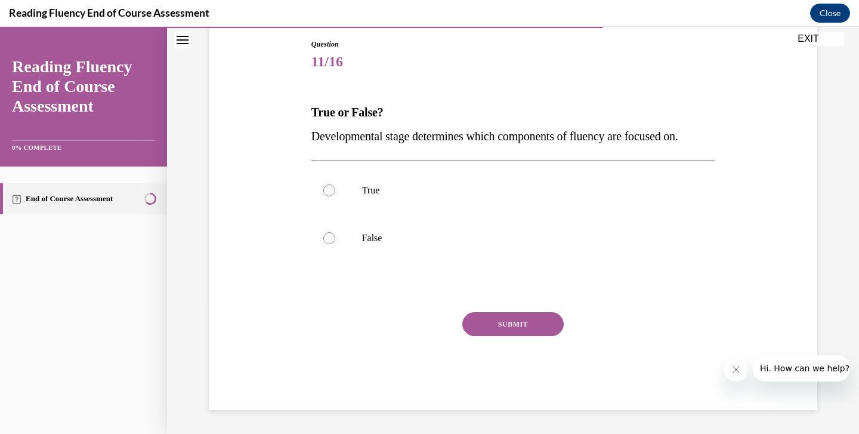
scroll to position [113, 0]
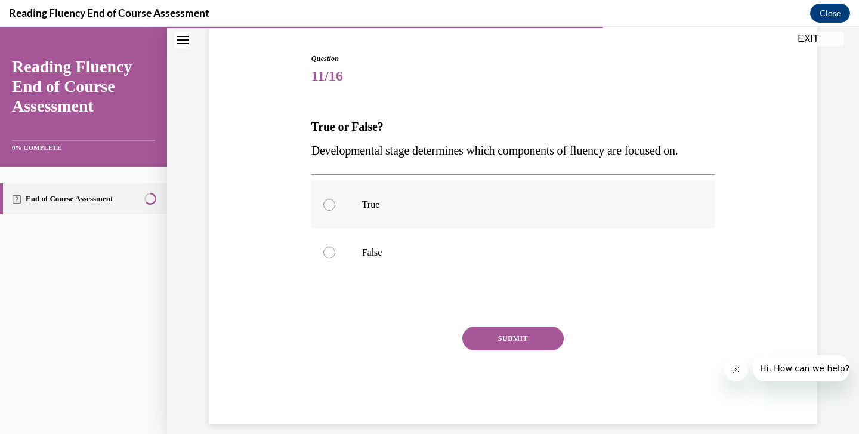
click at [362, 209] on p "True" at bounding box center [523, 205] width 323 height 12
click at [335, 209] on input "True" at bounding box center [329, 205] width 12 height 12
radio input "true"
click at [514, 335] on button "SUBMIT" at bounding box center [513, 338] width 101 height 24
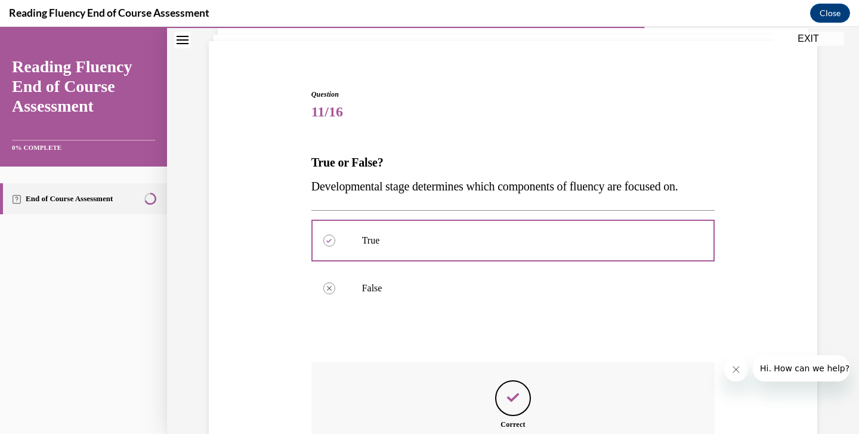
scroll to position [209, 0]
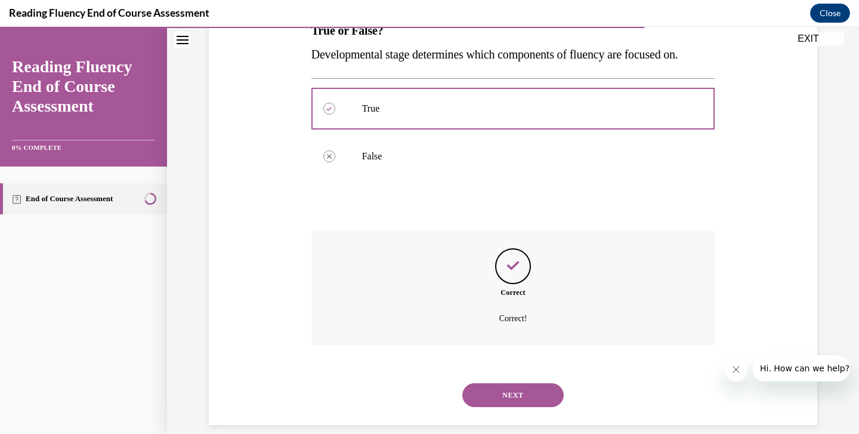
click at [505, 383] on button "NEXT" at bounding box center [513, 395] width 101 height 24
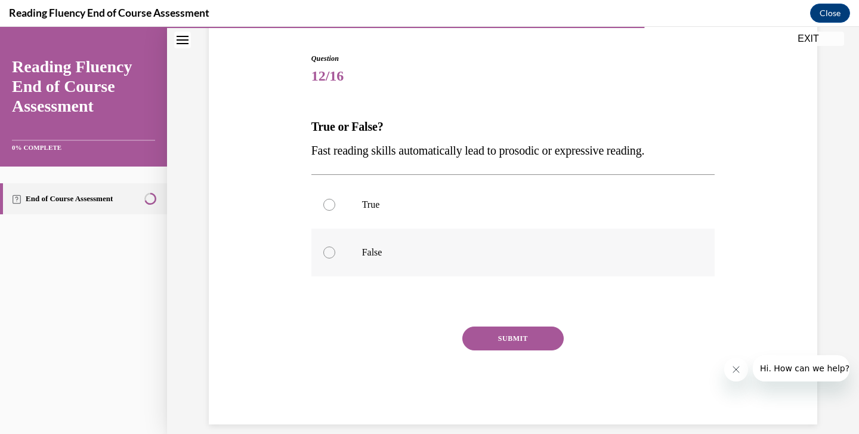
click at [331, 246] on div at bounding box center [329, 252] width 12 height 12
click at [331, 246] on input "False" at bounding box center [329, 252] width 12 height 12
radio input "true"
click at [504, 335] on button "SUBMIT" at bounding box center [513, 338] width 101 height 24
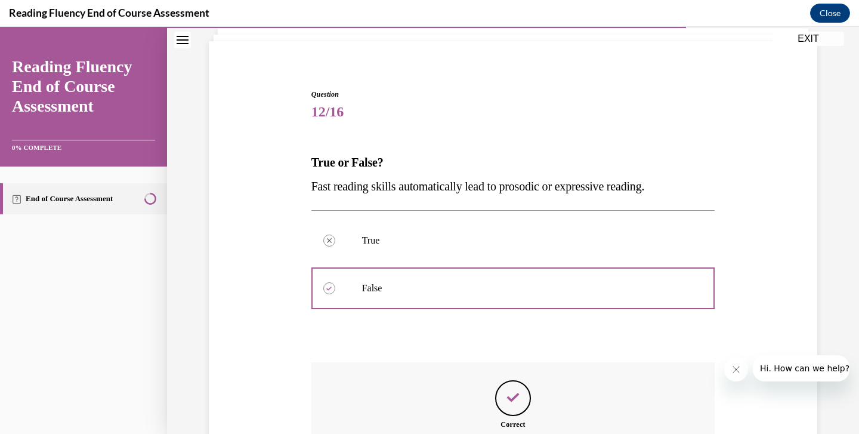
scroll to position [209, 0]
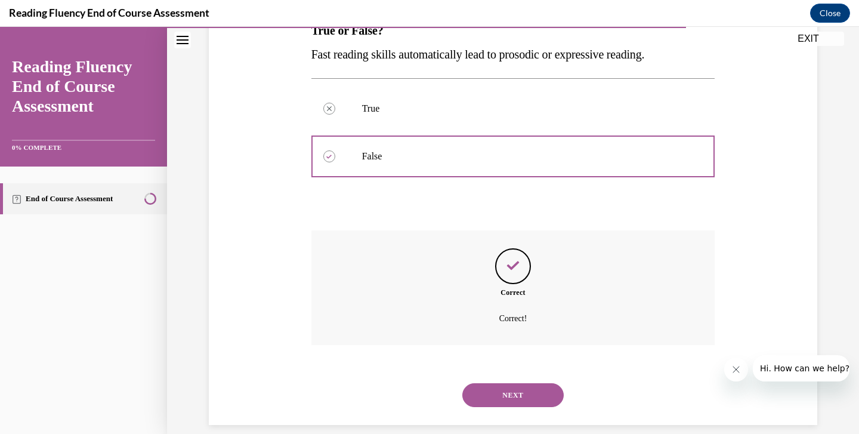
click at [500, 383] on button "NEXT" at bounding box center [513, 395] width 101 height 24
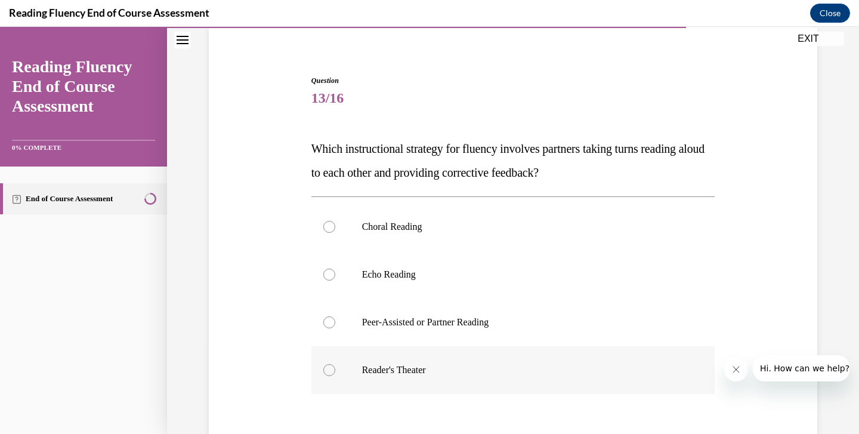
scroll to position [92, 0]
click at [435, 319] on p "Peer-Assisted or Partner Reading" at bounding box center [523, 321] width 323 height 12
click at [335, 319] on input "Peer-Assisted or Partner Reading" at bounding box center [329, 321] width 12 height 12
radio input "true"
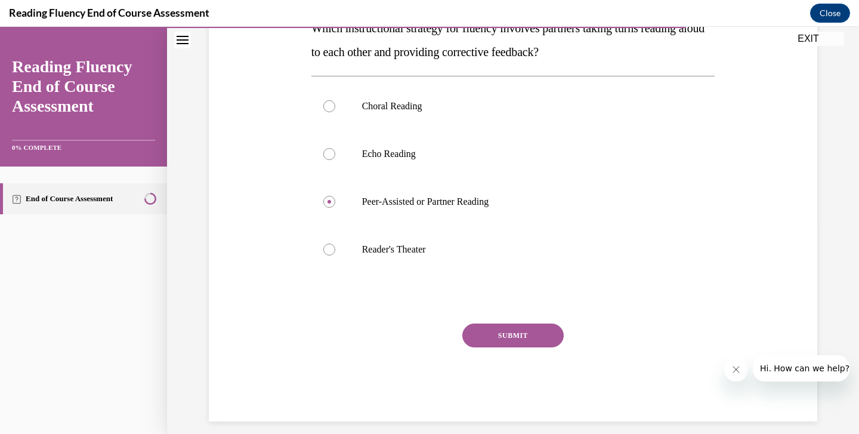
scroll to position [208, 0]
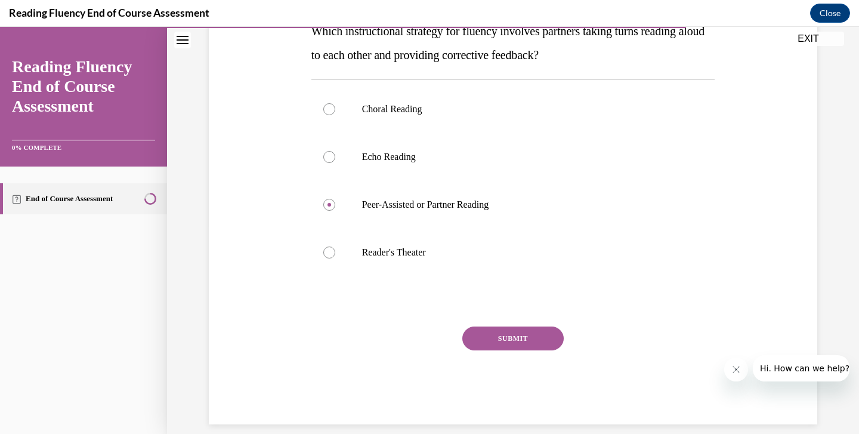
click at [505, 337] on button "SUBMIT" at bounding box center [513, 338] width 101 height 24
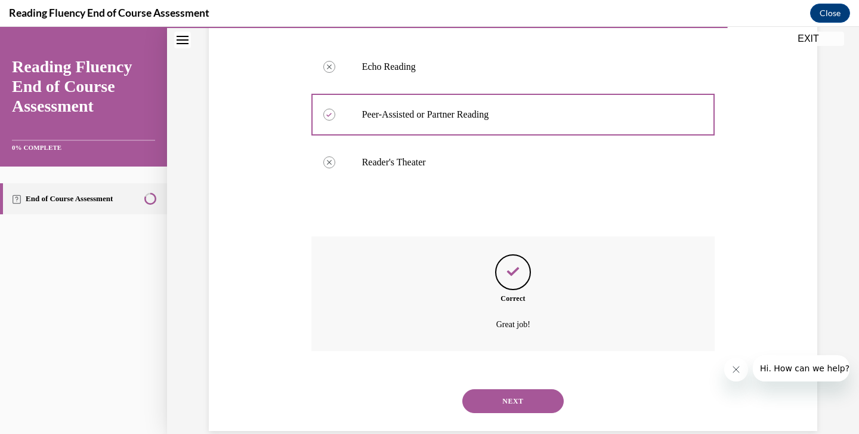
scroll to position [304, 0]
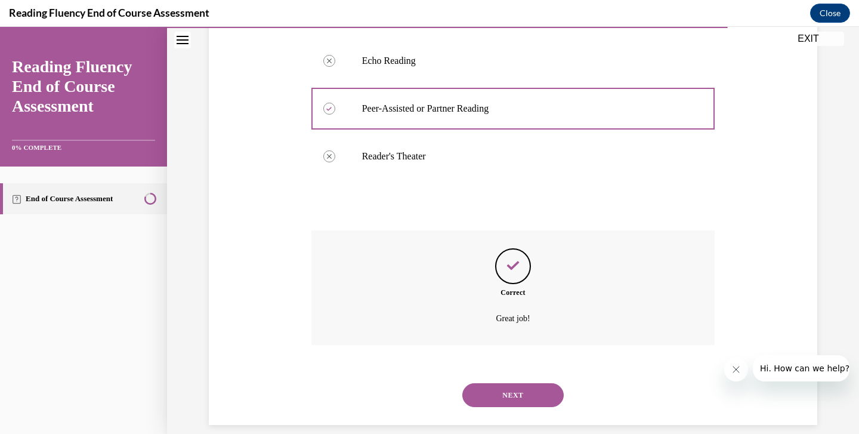
click at [509, 383] on button "NEXT" at bounding box center [513, 395] width 101 height 24
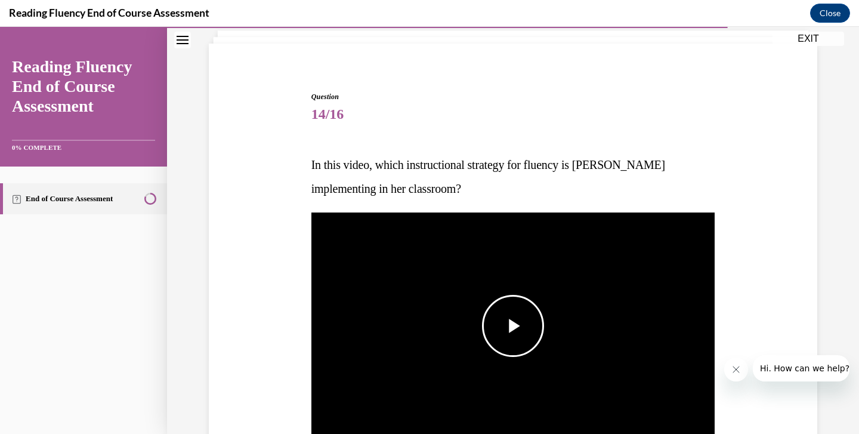
click at [513, 326] on span "Video player" at bounding box center [513, 326] width 0 height 0
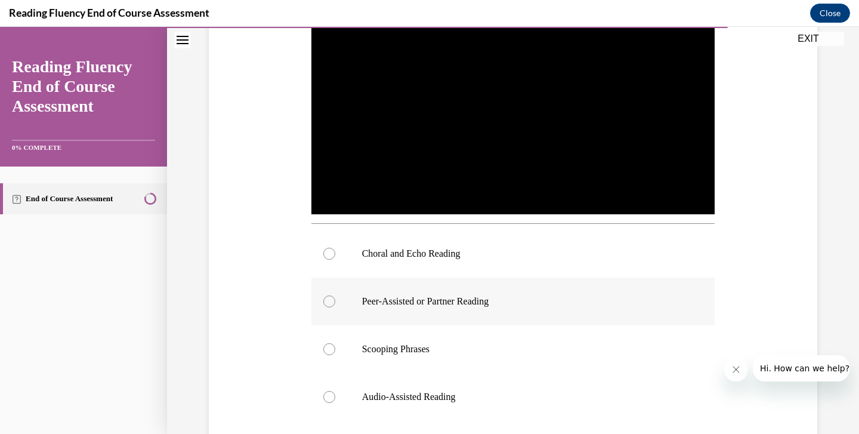
scroll to position [238, 0]
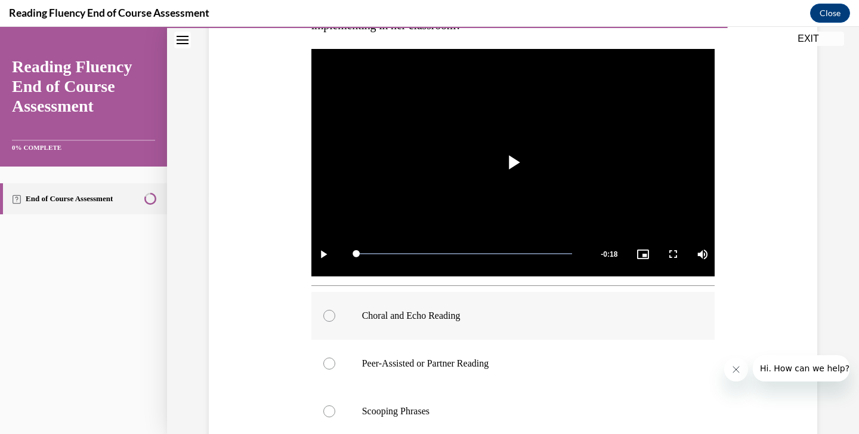
click at [330, 314] on div at bounding box center [329, 316] width 12 height 12
click at [330, 314] on input "Choral and Echo Reading" at bounding box center [329, 316] width 12 height 12
radio input "true"
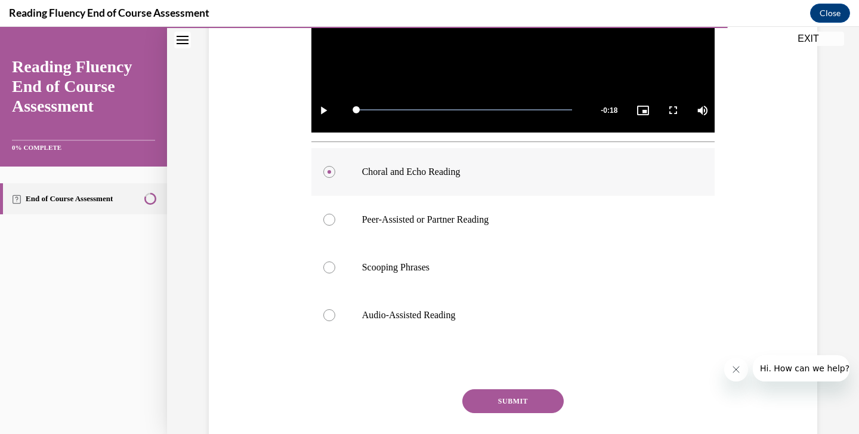
scroll to position [386, 0]
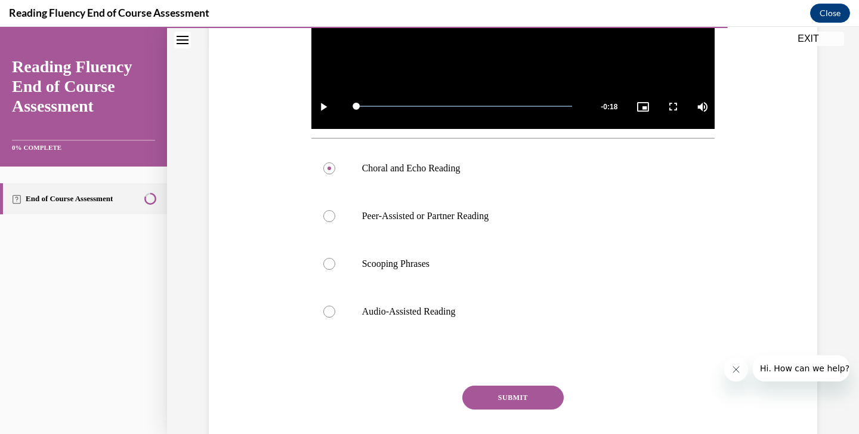
click at [529, 402] on button "SUBMIT" at bounding box center [513, 398] width 101 height 24
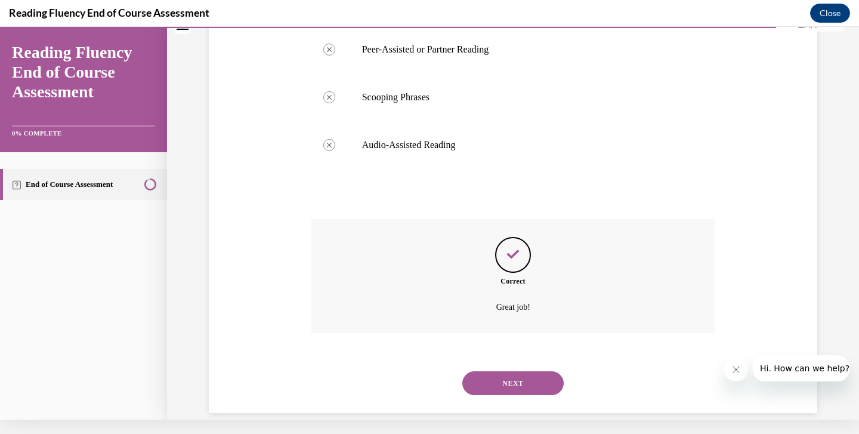
scroll to position [541, 0]
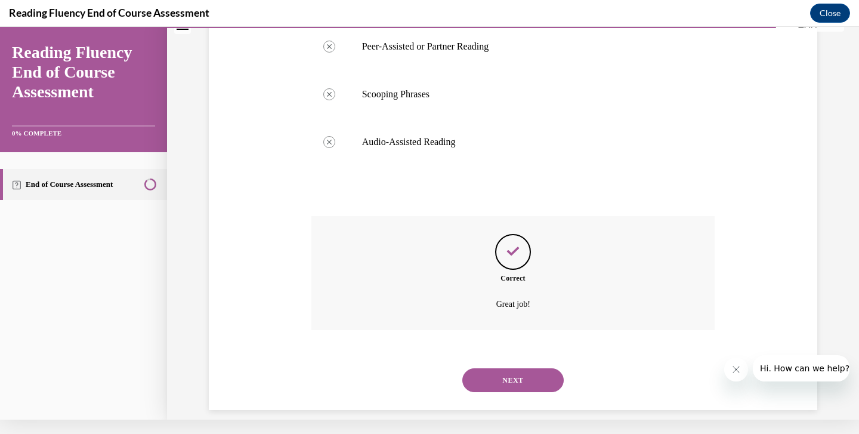
click at [523, 370] on button "NEXT" at bounding box center [513, 380] width 101 height 24
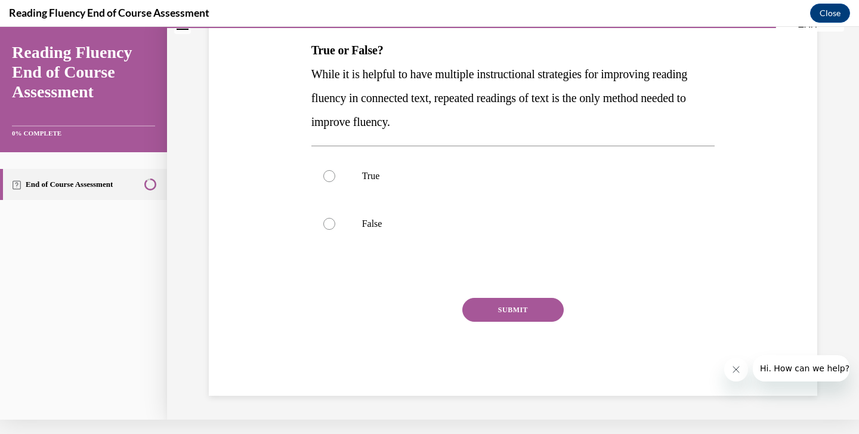
scroll to position [0, 0]
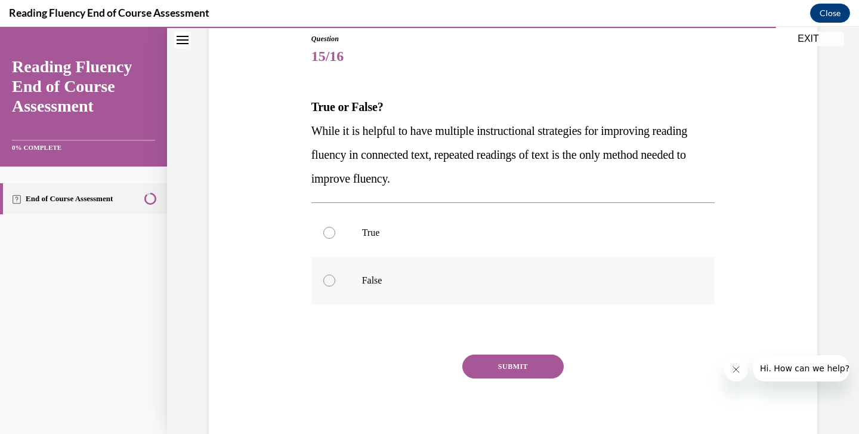
click at [346, 279] on label "False" at bounding box center [514, 281] width 404 height 48
click at [335, 279] on input "False" at bounding box center [329, 281] width 12 height 12
radio input "true"
click at [501, 369] on button "SUBMIT" at bounding box center [513, 366] width 101 height 24
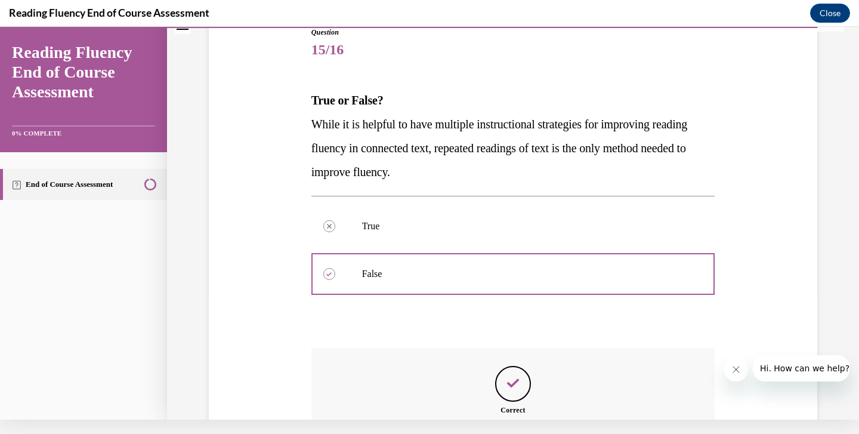
scroll to position [257, 0]
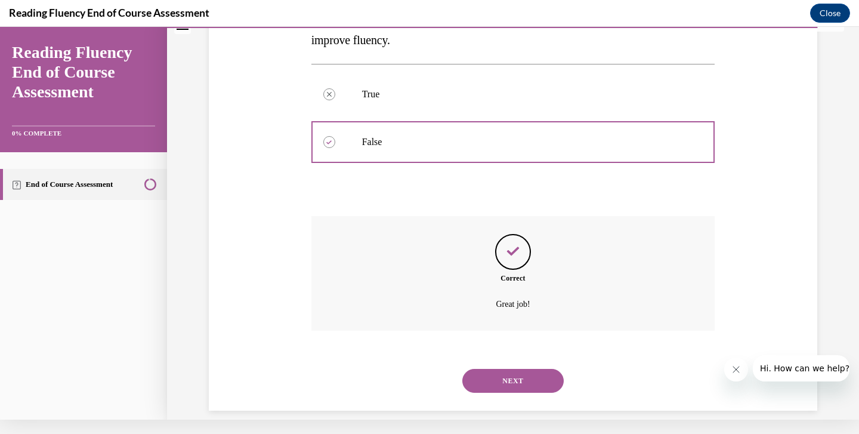
click at [522, 369] on button "NEXT" at bounding box center [513, 381] width 101 height 24
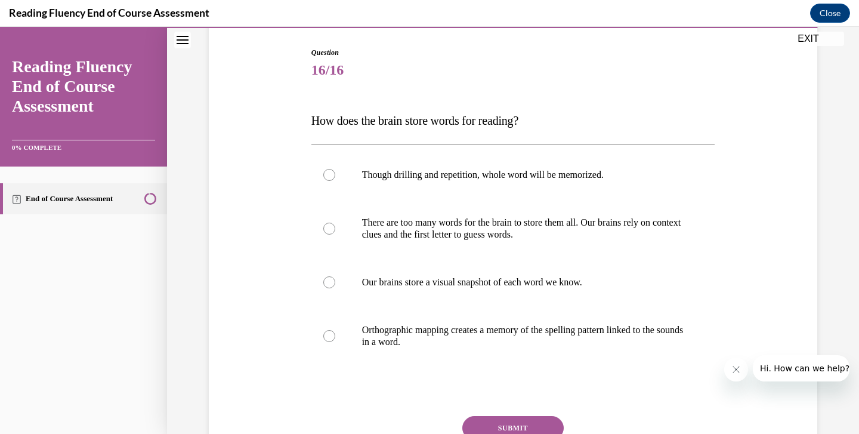
scroll to position [130, 0]
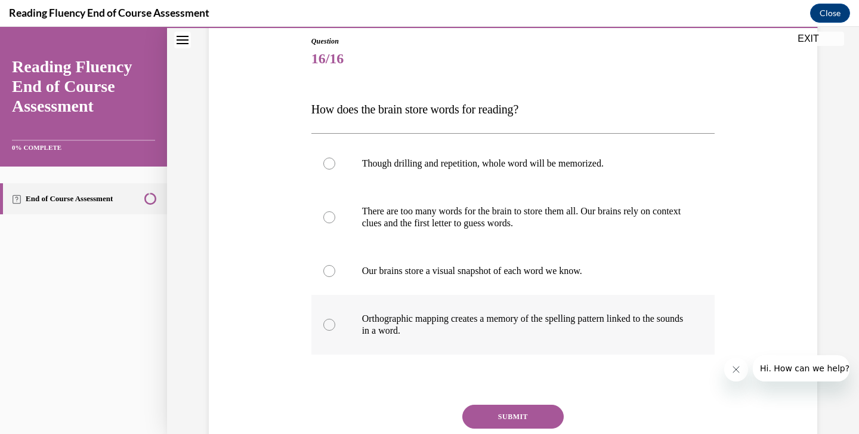
click at [476, 337] on label "Orthographic mapping creates a memory of the spelling pattern linked to the sou…" at bounding box center [514, 325] width 404 height 60
click at [335, 331] on input "Orthographic mapping creates a memory of the spelling pattern linked to the sou…" at bounding box center [329, 325] width 12 height 12
radio input "true"
click at [495, 411] on button "SUBMIT" at bounding box center [513, 417] width 101 height 24
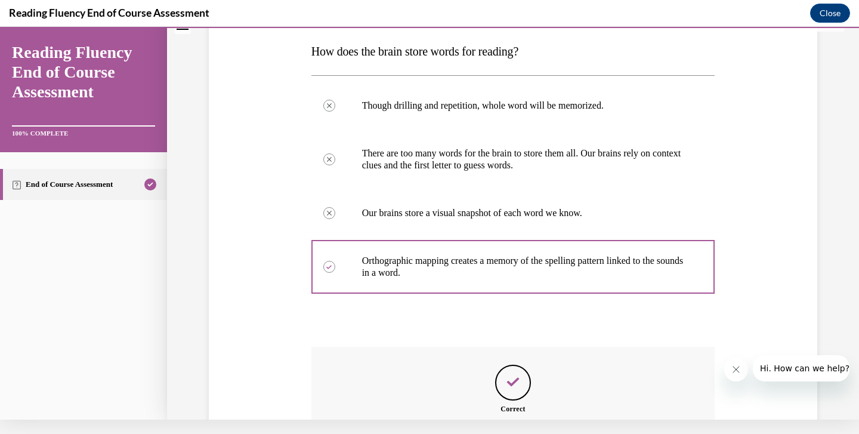
scroll to position [304, 0]
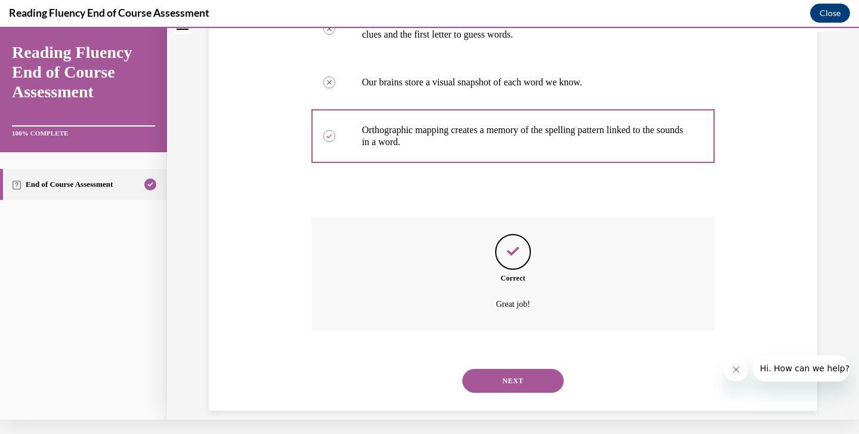
click at [495, 369] on button "NEXT" at bounding box center [513, 381] width 101 height 24
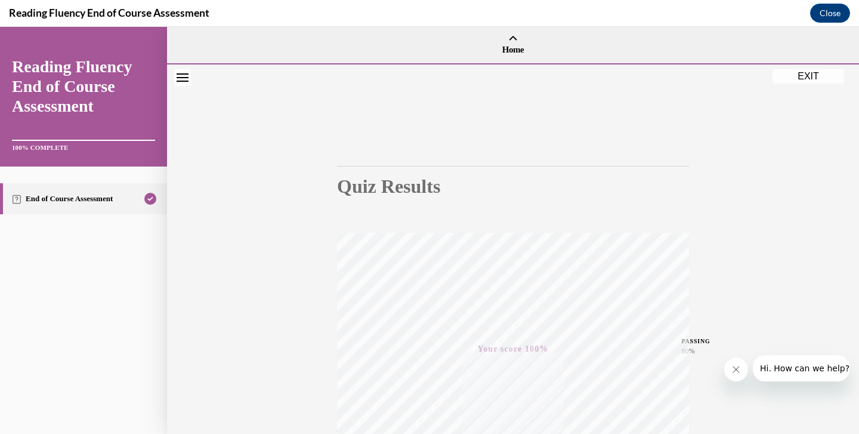
scroll to position [0, 0]
click at [819, 79] on button "EXIT" at bounding box center [809, 75] width 72 height 14
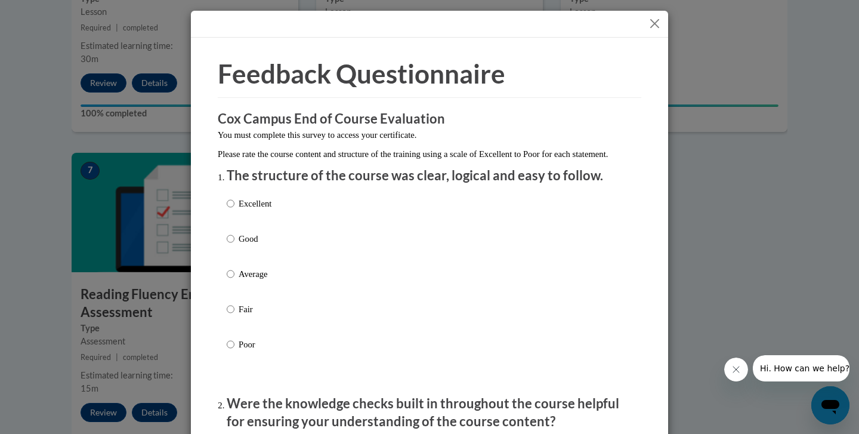
click at [237, 223] on label "Excellent" at bounding box center [249, 213] width 45 height 32
click at [235, 210] on input "Excellent" at bounding box center [231, 203] width 8 height 13
radio input "true"
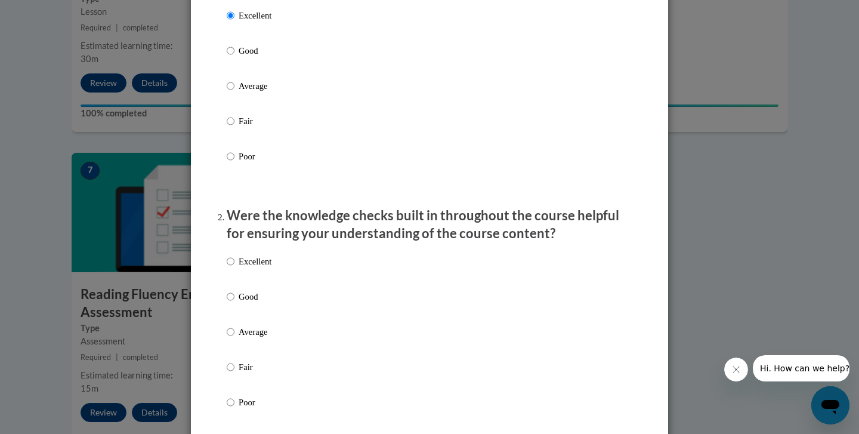
scroll to position [208, 0]
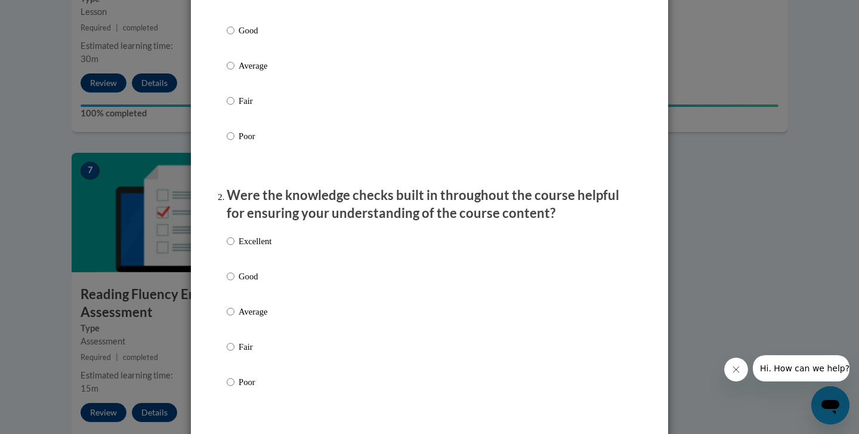
click at [239, 248] on p "Excellent" at bounding box center [255, 241] width 33 height 13
click at [235, 248] on input "Excellent" at bounding box center [231, 241] width 8 height 13
radio input "true"
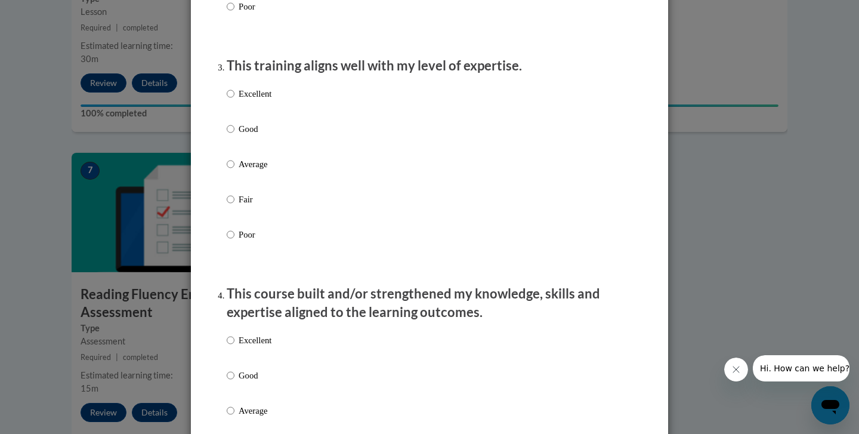
scroll to position [608, 0]
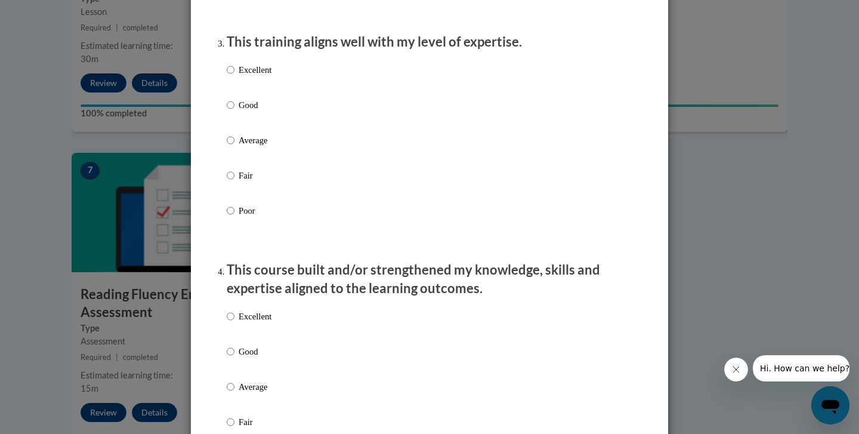
click at [232, 75] on input "Excellent" at bounding box center [231, 69] width 8 height 13
radio input "true"
click at [262, 316] on div "Excellent Good Average Fair Poor" at bounding box center [249, 396] width 45 height 185
click at [260, 323] on p "Excellent" at bounding box center [255, 316] width 33 height 13
click at [235, 323] on input "Excellent" at bounding box center [231, 316] width 8 height 13
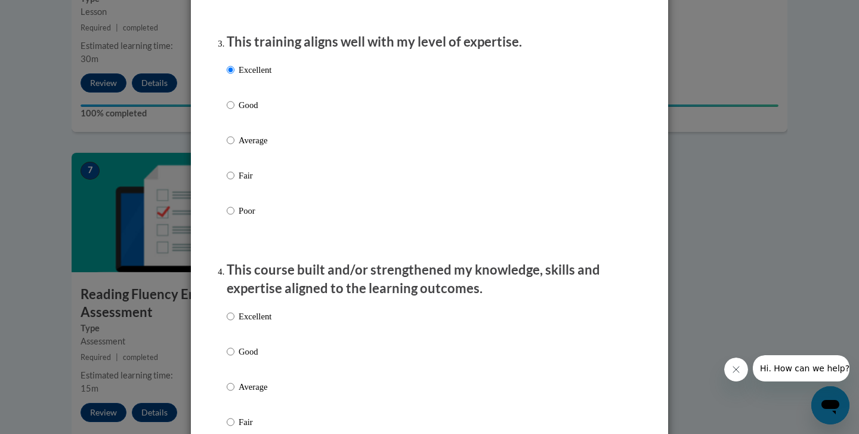
radio input "true"
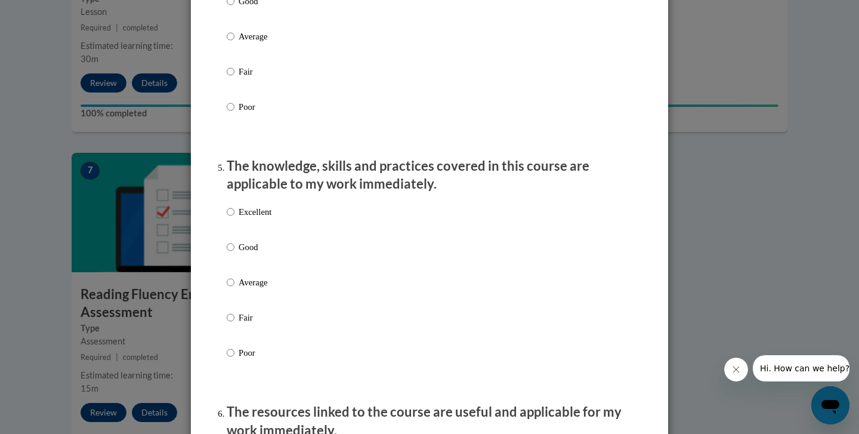
scroll to position [979, 0]
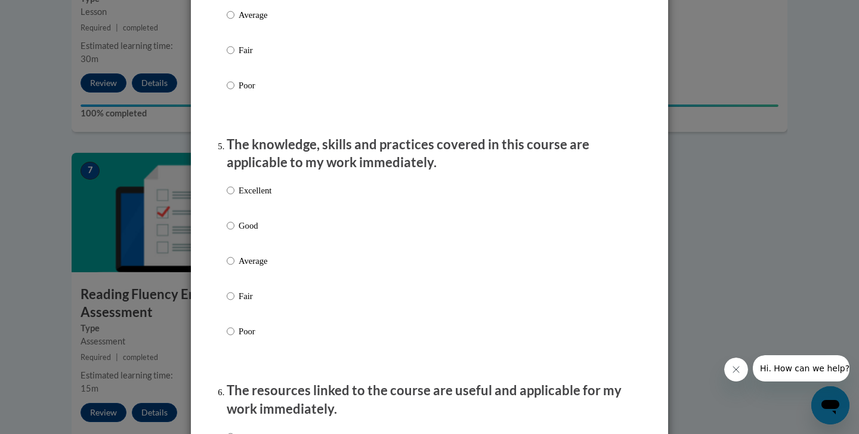
click at [239, 197] on p "Excellent" at bounding box center [255, 190] width 33 height 13
click at [235, 197] on input "Excellent" at bounding box center [231, 190] width 8 height 13
radio input "true"
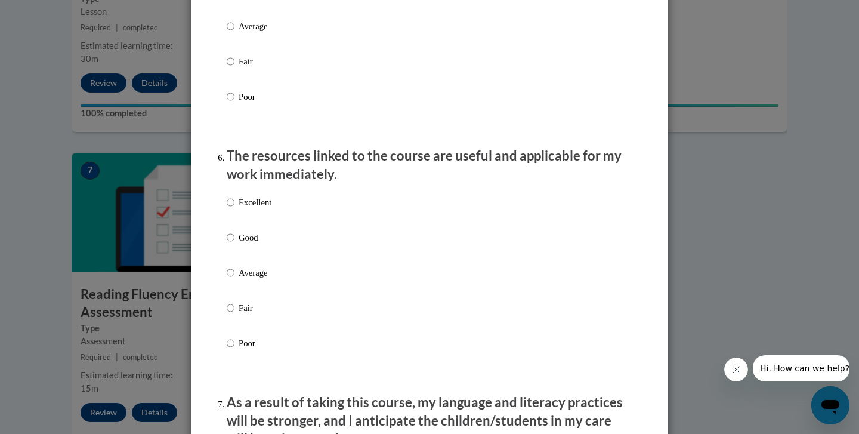
click at [236, 211] on label "Excellent" at bounding box center [249, 212] width 45 height 32
click at [235, 209] on input "Excellent" at bounding box center [231, 202] width 8 height 13
radio input "true"
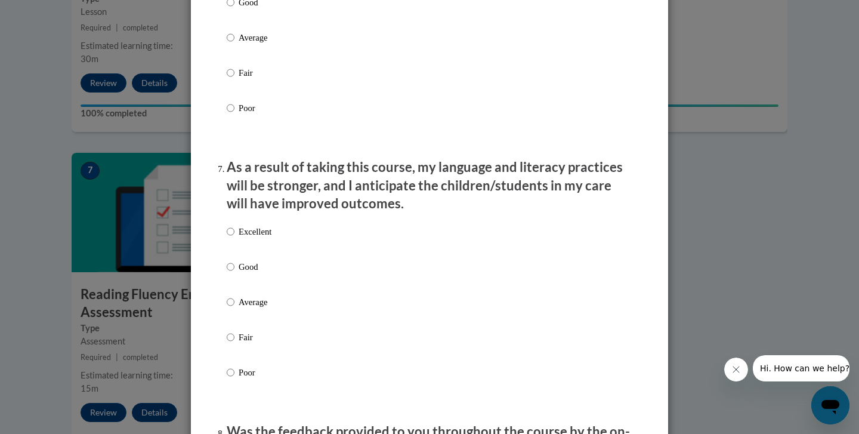
scroll to position [1454, 0]
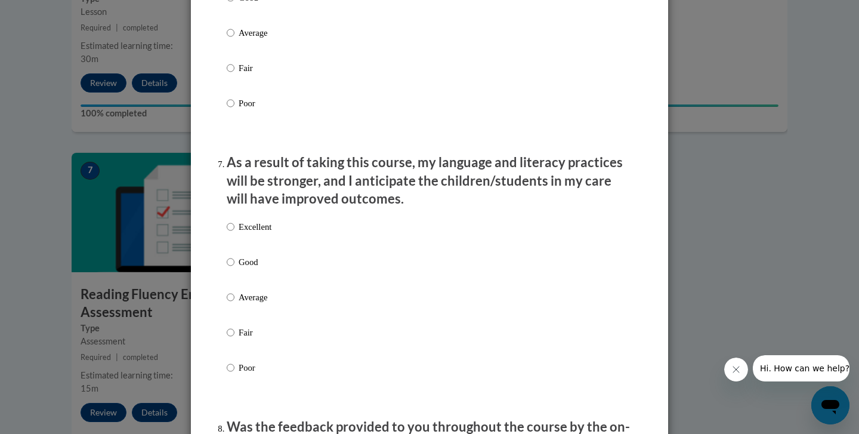
click at [236, 231] on label "Excellent" at bounding box center [249, 236] width 45 height 32
click at [235, 231] on input "Excellent" at bounding box center [231, 226] width 8 height 13
radio input "true"
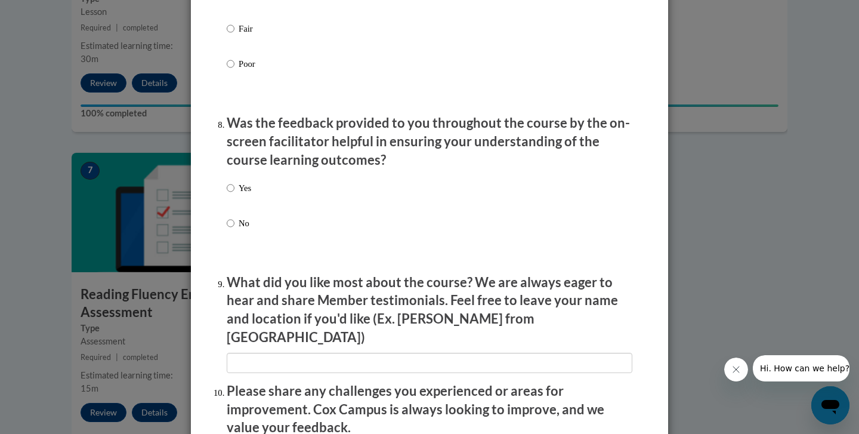
scroll to position [1802, 0]
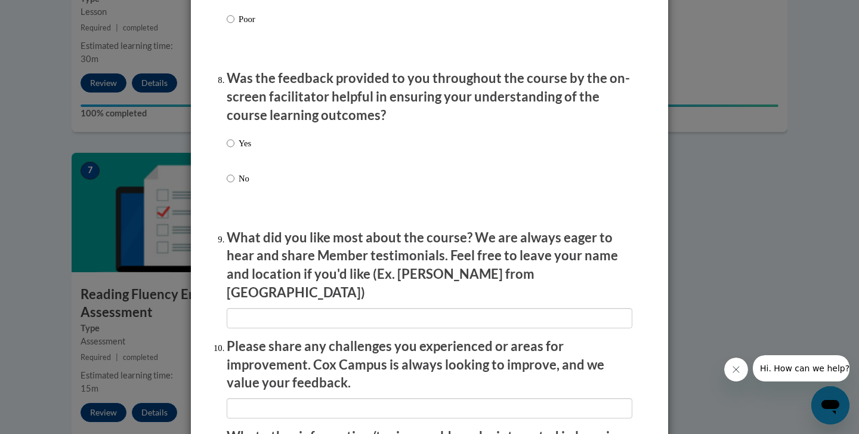
click at [239, 155] on label "Yes" at bounding box center [239, 153] width 24 height 32
click at [235, 150] on input "Yes" at bounding box center [231, 143] width 8 height 13
radio input "true"
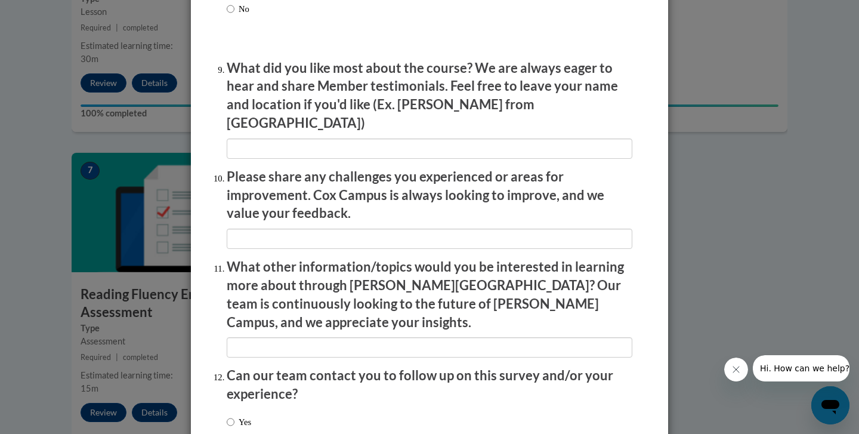
scroll to position [1976, 0]
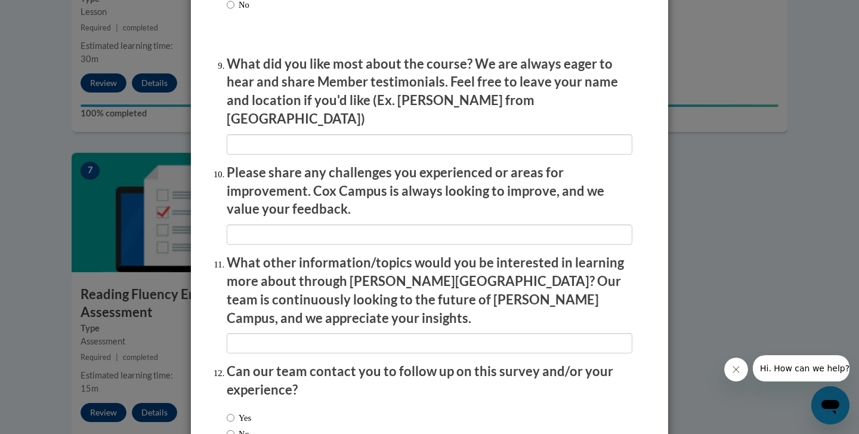
click at [237, 427] on label "No" at bounding box center [238, 433] width 23 height 13
click at [235, 427] on input "No" at bounding box center [231, 433] width 8 height 13
radio input "true"
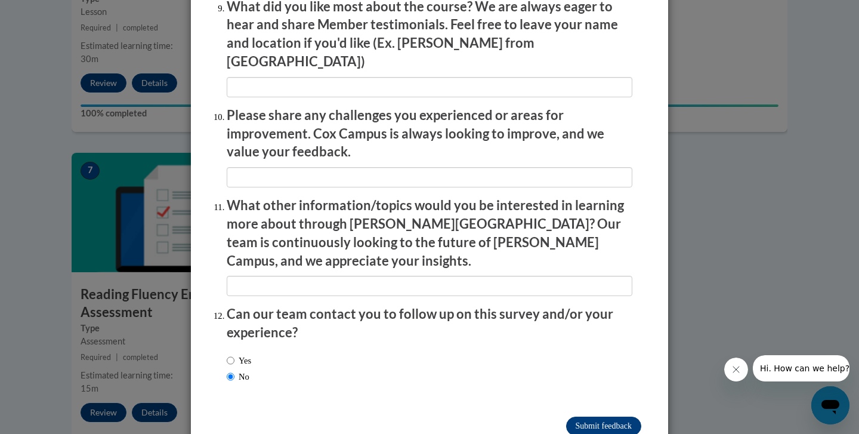
scroll to position [2032, 0]
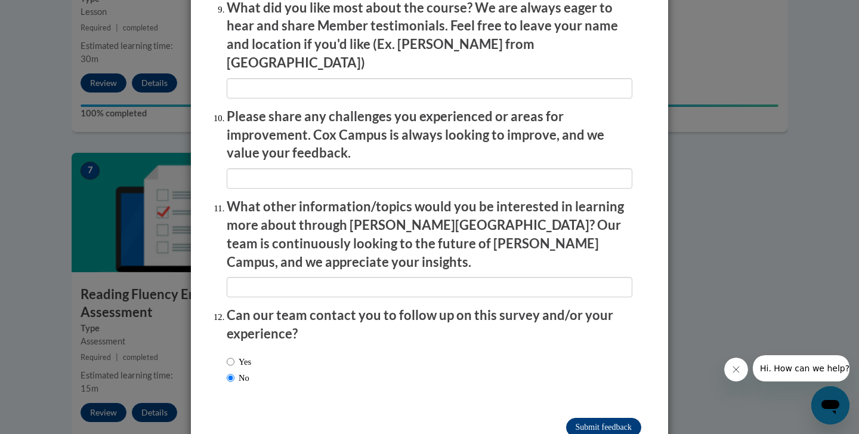
click at [578, 418] on input "Submit feedback" at bounding box center [603, 427] width 75 height 19
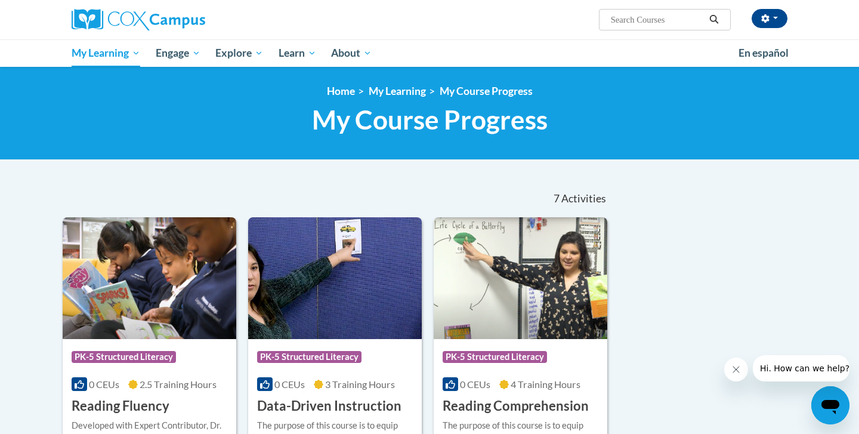
click at [621, 19] on input "Search..." at bounding box center [657, 20] width 95 height 14
type input "vocabulary"
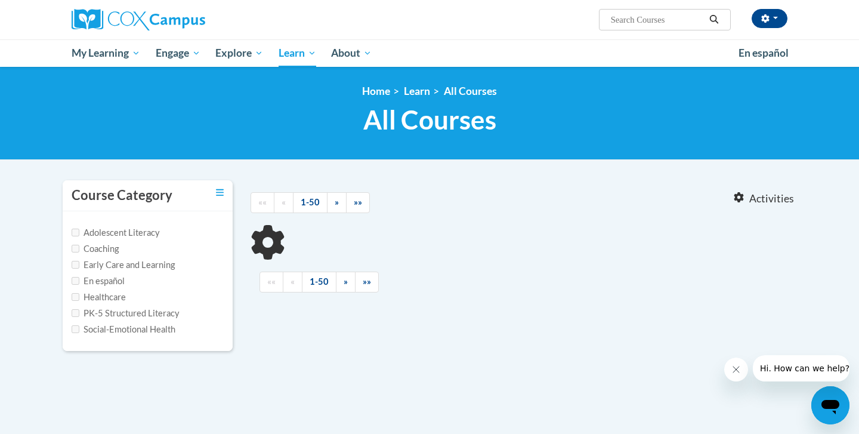
type input "vocabulary"
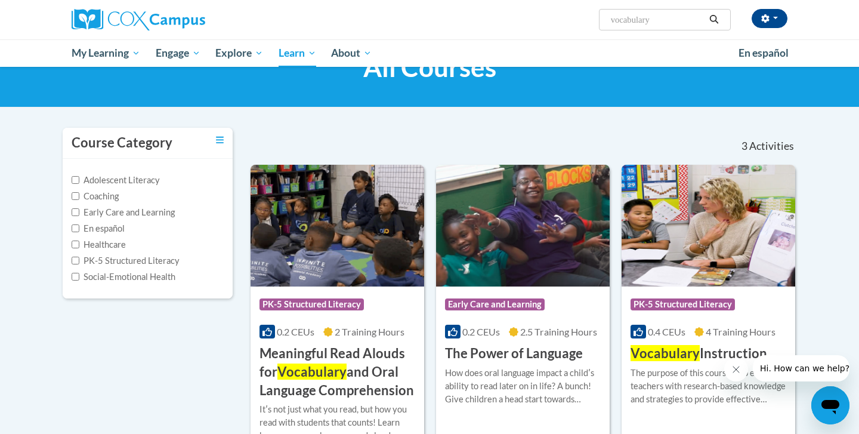
scroll to position [94, 0]
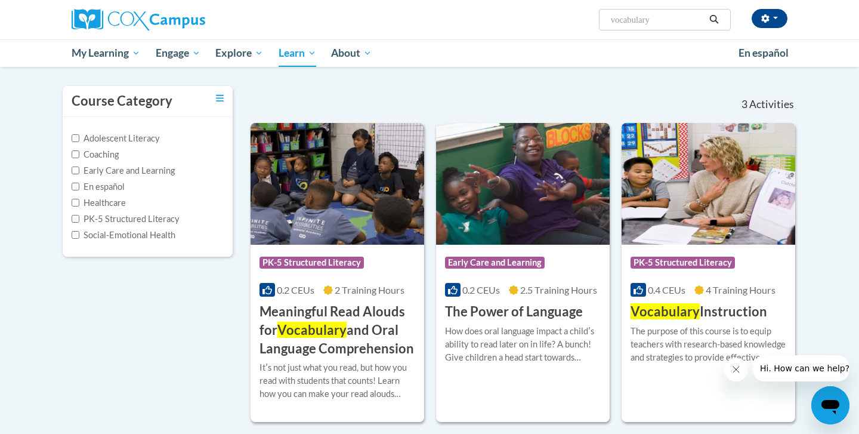
click at [653, 309] on span "Vocabulary" at bounding box center [665, 311] width 69 height 16
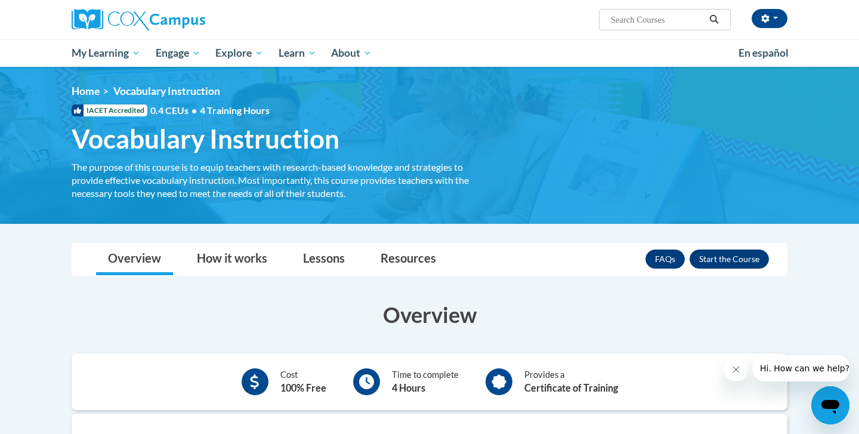
click at [735, 258] on button "Enroll" at bounding box center [729, 258] width 79 height 19
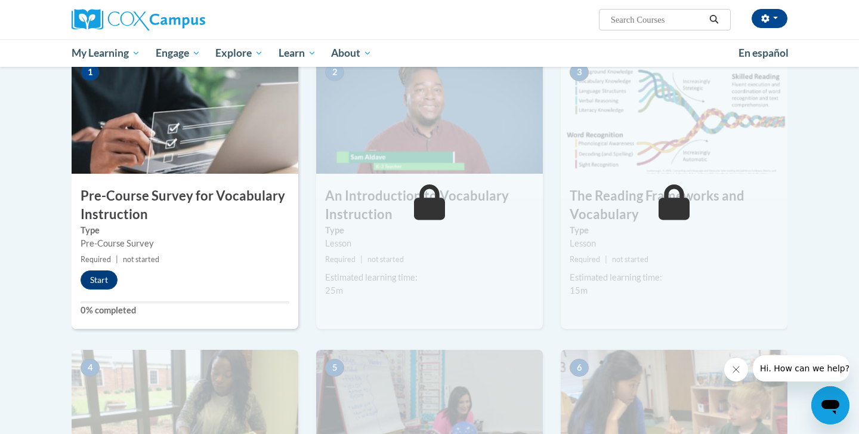
scroll to position [258, 0]
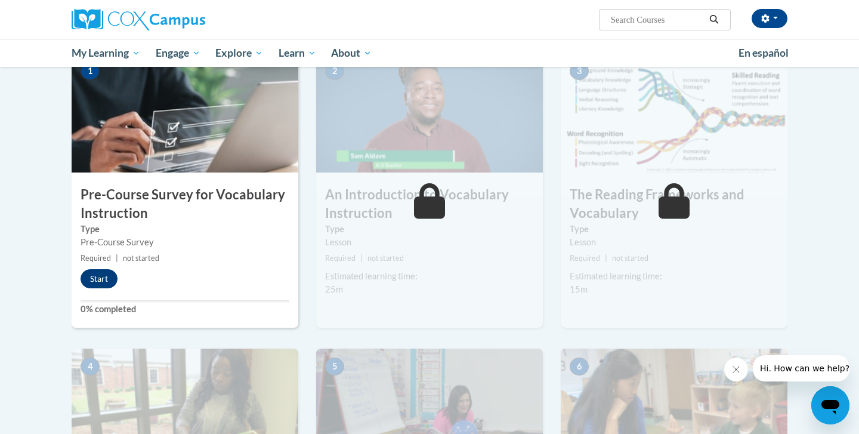
click at [94, 279] on button "Start" at bounding box center [99, 278] width 37 height 19
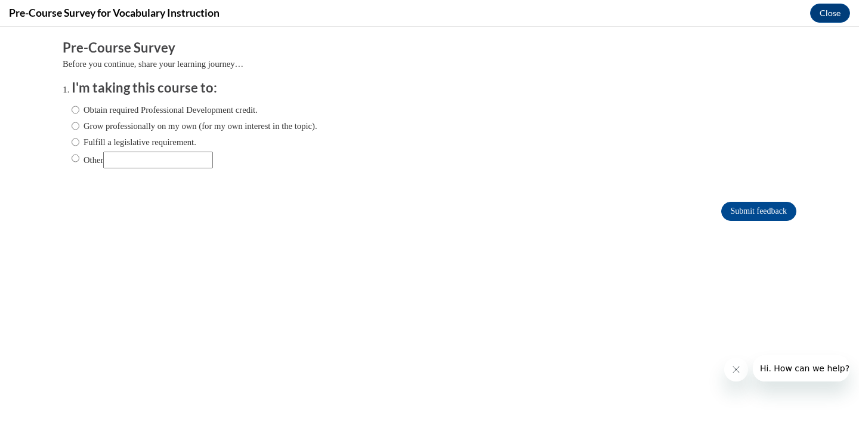
scroll to position [0, 0]
click at [93, 143] on label "Fulfill a legislative requirement." at bounding box center [134, 141] width 125 height 13
click at [79, 143] on input "Fulfill a legislative requirement." at bounding box center [76, 141] width 8 height 13
radio input "true"
click at [75, 127] on input "Grow professionally on my own (for my own interest in the topic)." at bounding box center [76, 125] width 8 height 13
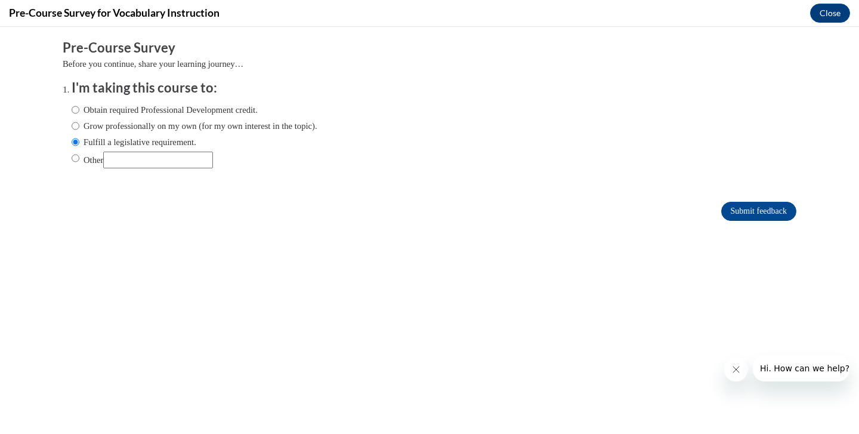
radio input "true"
click at [101, 110] on label "Obtain required Professional Development credit." at bounding box center [165, 109] width 186 height 13
click at [79, 110] on input "Obtain required Professional Development credit." at bounding box center [76, 109] width 8 height 13
radio input "true"
click at [742, 207] on input "Submit feedback" at bounding box center [759, 211] width 75 height 19
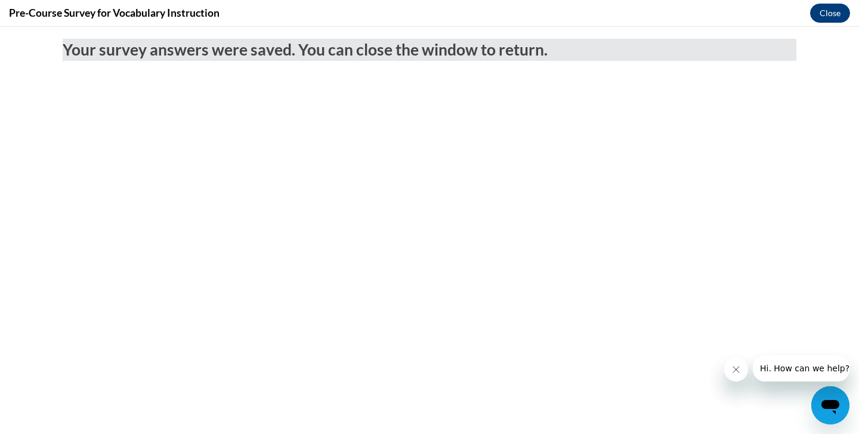
click at [833, 14] on button "Close" at bounding box center [830, 13] width 40 height 19
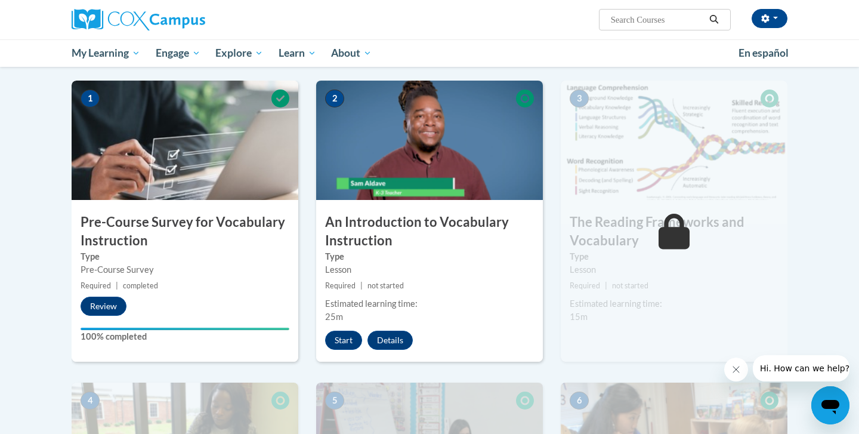
scroll to position [224, 0]
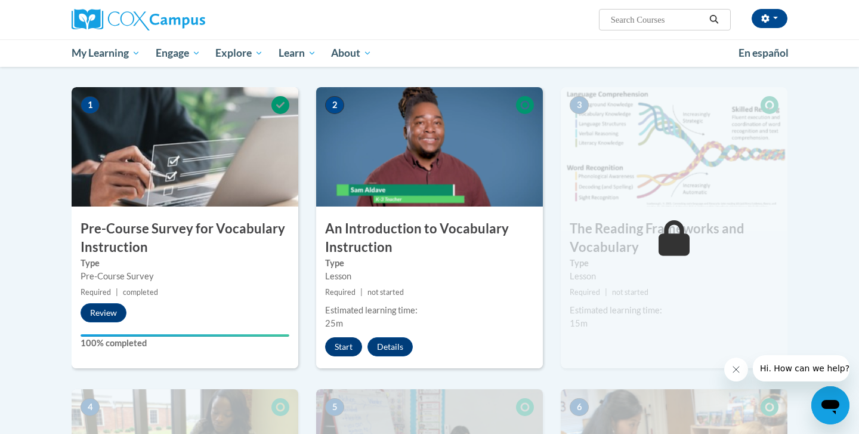
click at [346, 349] on button "Start" at bounding box center [343, 346] width 37 height 19
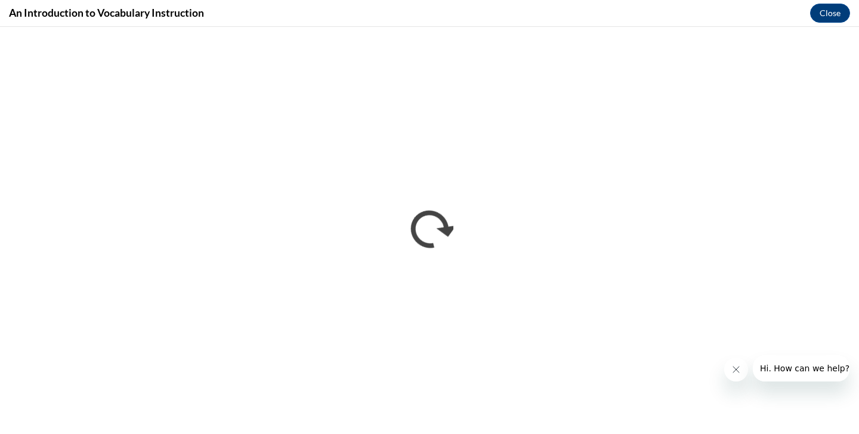
scroll to position [0, 0]
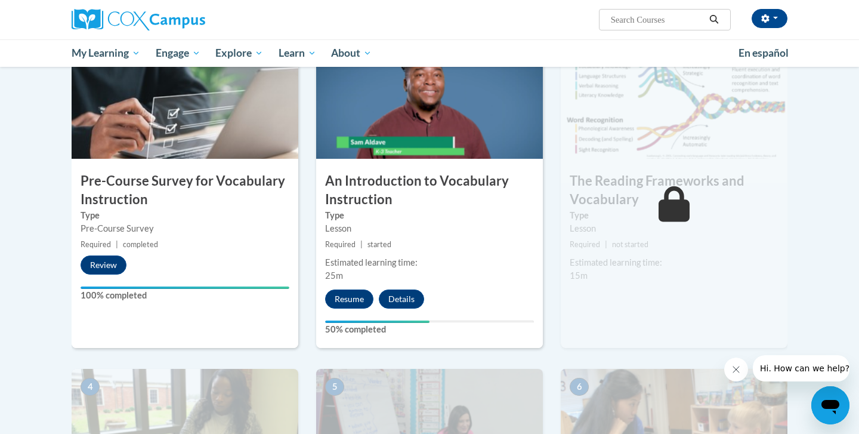
scroll to position [226, 0]
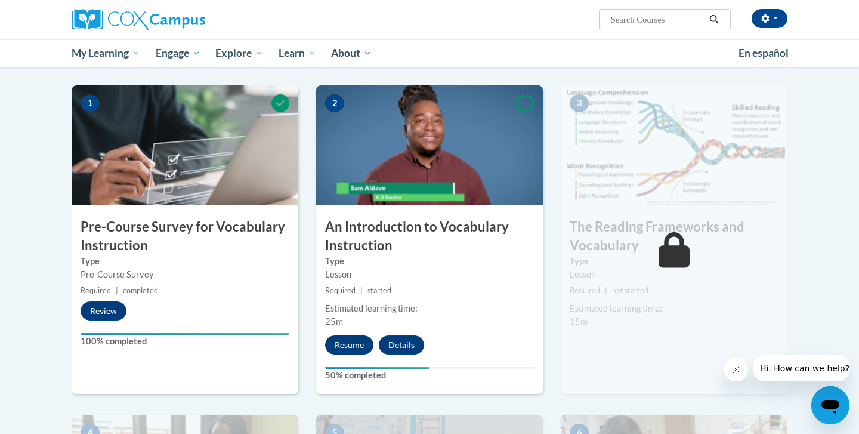
click at [352, 344] on button "Resume" at bounding box center [349, 344] width 48 height 19
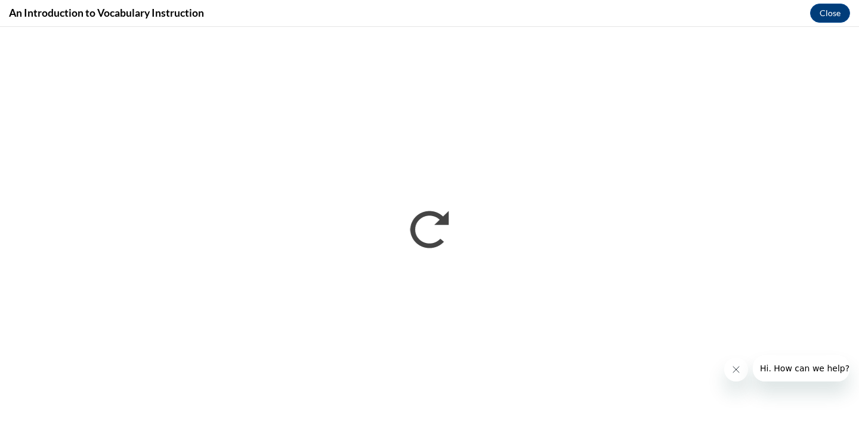
scroll to position [0, 0]
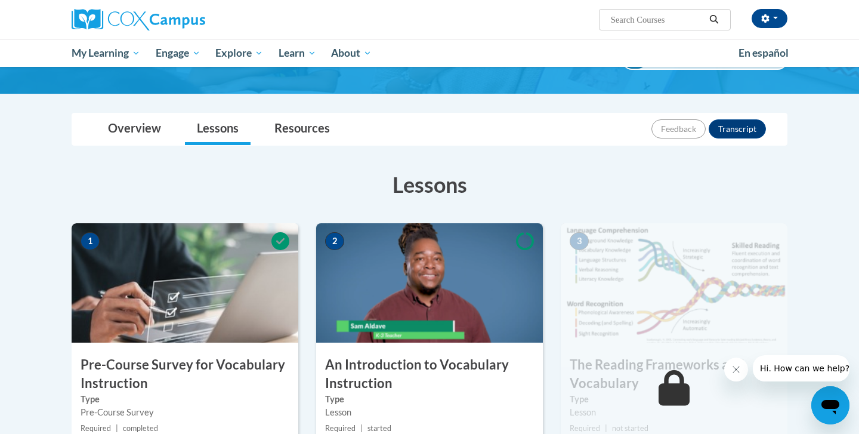
scroll to position [230, 0]
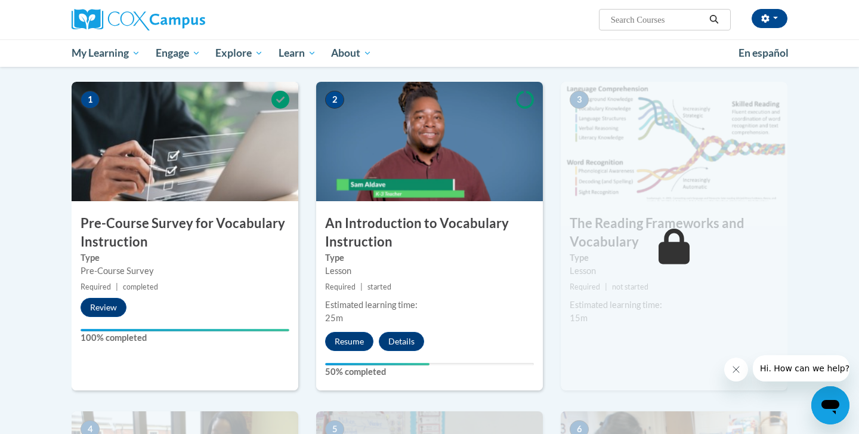
click at [347, 352] on div "2 An Introduction to Vocabulary Instruction Type Lesson Required | started Esti…" at bounding box center [429, 236] width 227 height 309
click at [347, 337] on button "Resume" at bounding box center [349, 341] width 48 height 19
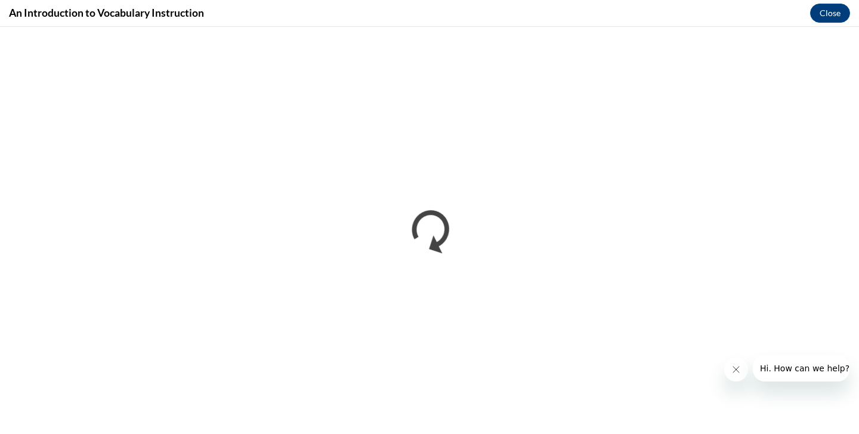
scroll to position [0, 0]
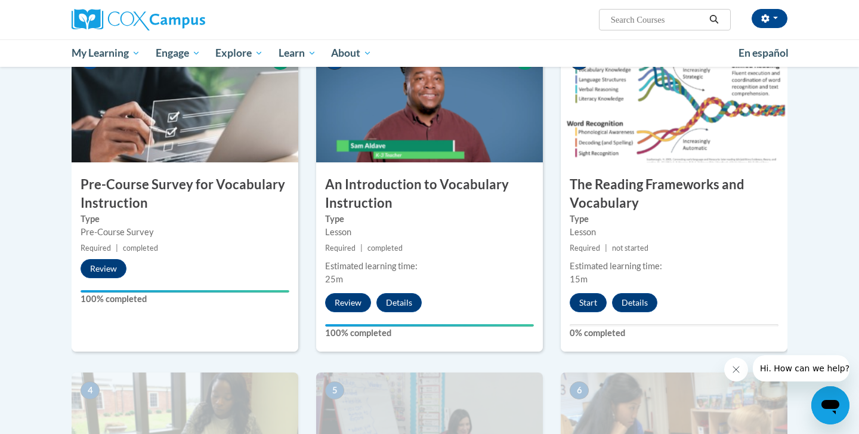
scroll to position [280, 0]
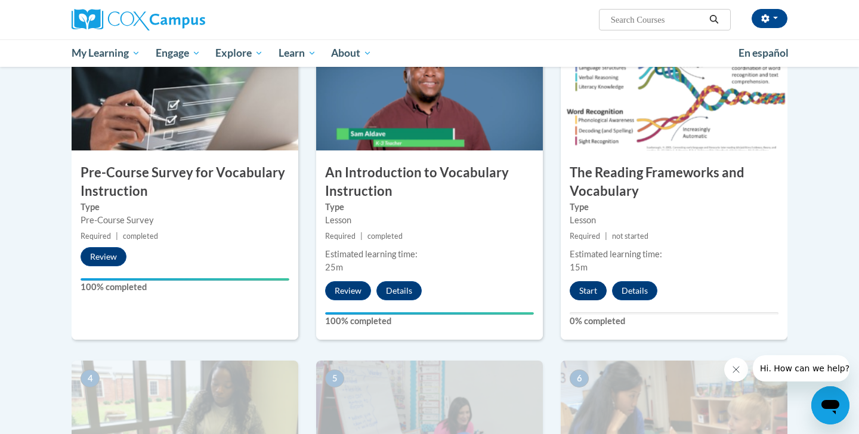
click at [587, 293] on button "Start" at bounding box center [588, 290] width 37 height 19
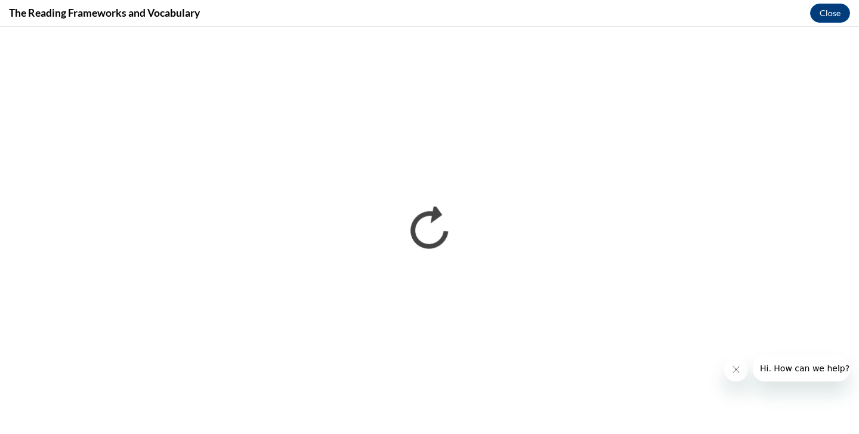
scroll to position [0, 0]
